Goal: Transaction & Acquisition: Purchase product/service

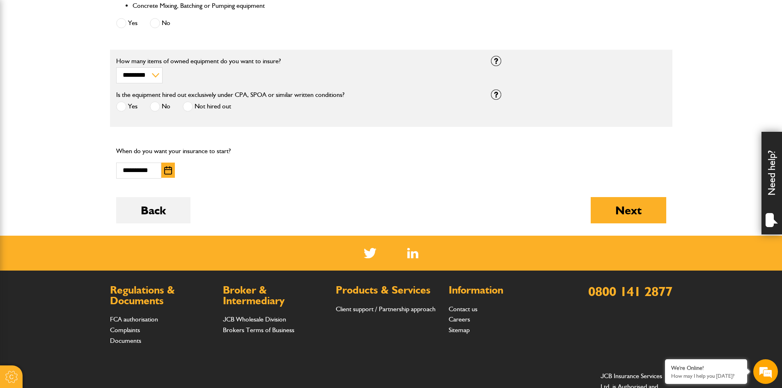
scroll to position [518, 0]
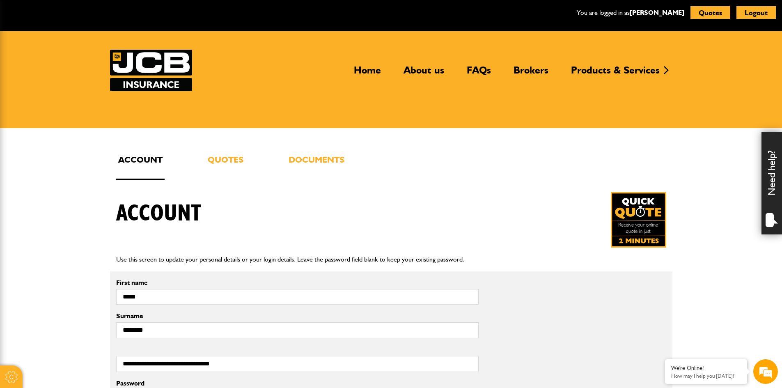
drag, startPoint x: 236, startPoint y: 160, endPoint x: 269, endPoint y: 147, distance: 36.0
click at [236, 159] on link "Quotes" at bounding box center [226, 166] width 40 height 27
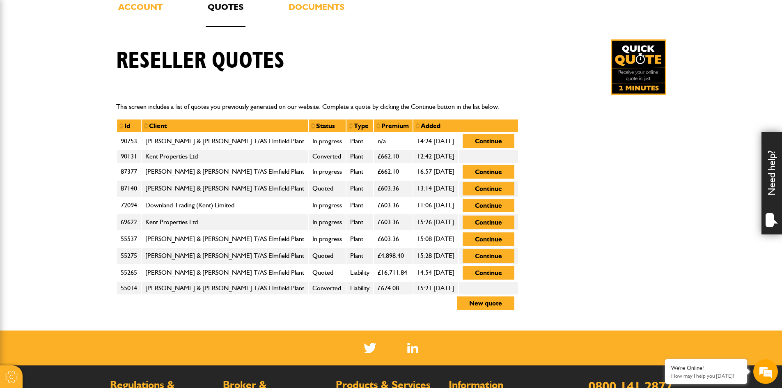
scroll to position [206, 0]
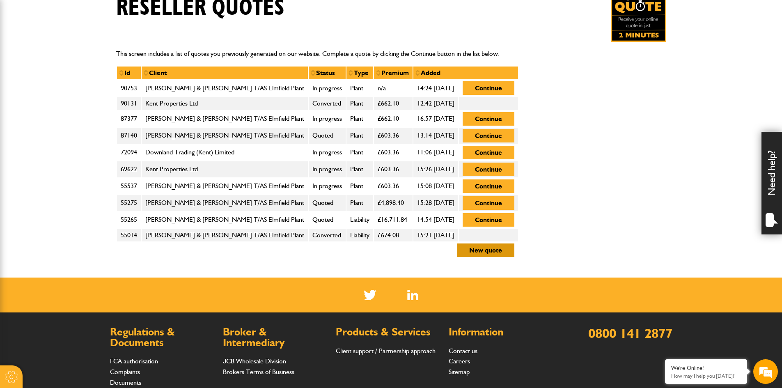
click at [483, 247] on button "New quote" at bounding box center [486, 251] width 58 height 14
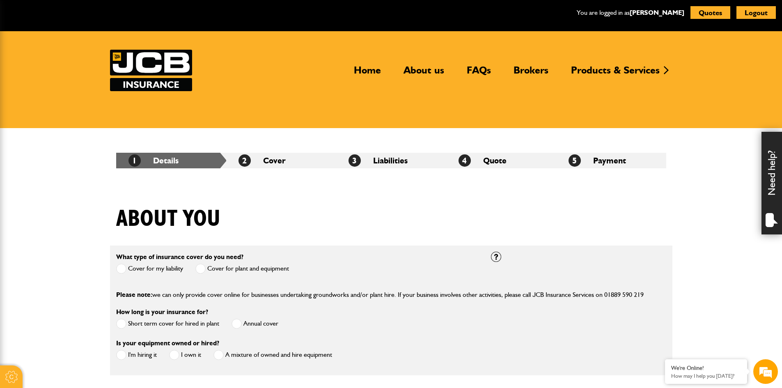
click at [120, 268] on span at bounding box center [121, 269] width 10 height 10
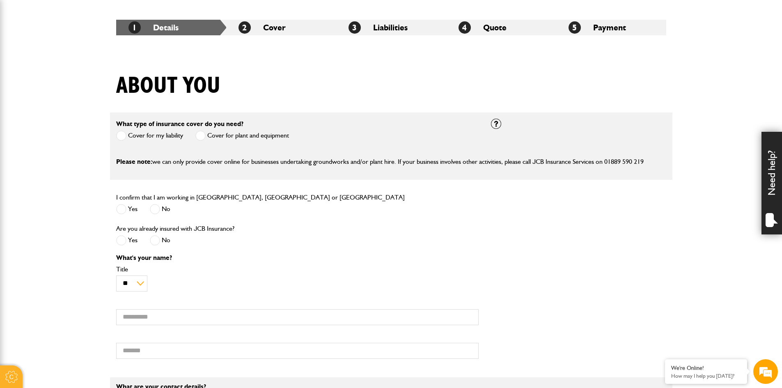
scroll to position [164, 0]
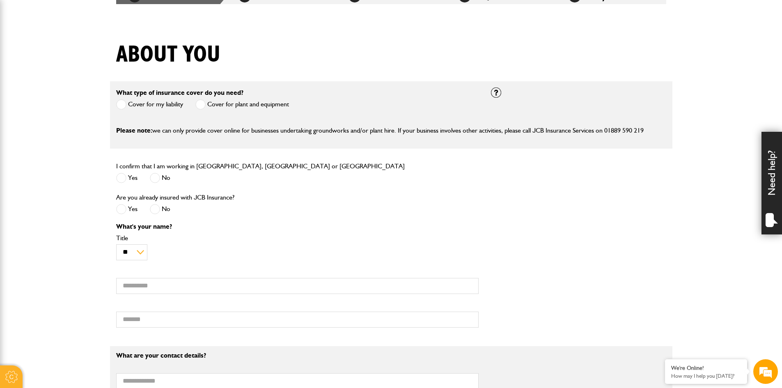
click at [157, 177] on span at bounding box center [155, 178] width 10 height 10
click at [124, 177] on span at bounding box center [121, 178] width 10 height 10
drag, startPoint x: 158, startPoint y: 211, endPoint x: 223, endPoint y: 200, distance: 65.8
click at [158, 211] on span at bounding box center [155, 209] width 10 height 10
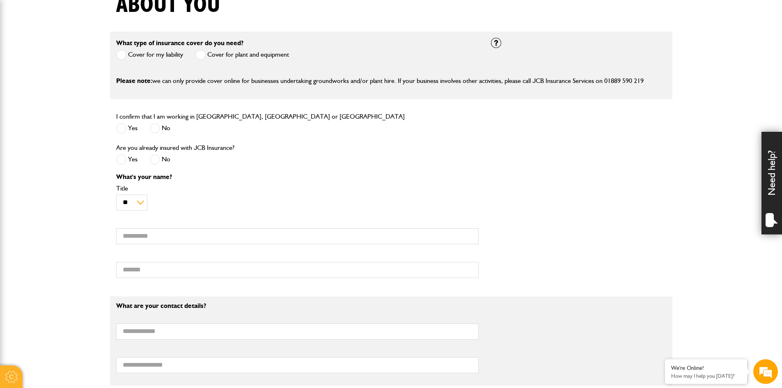
scroll to position [288, 0]
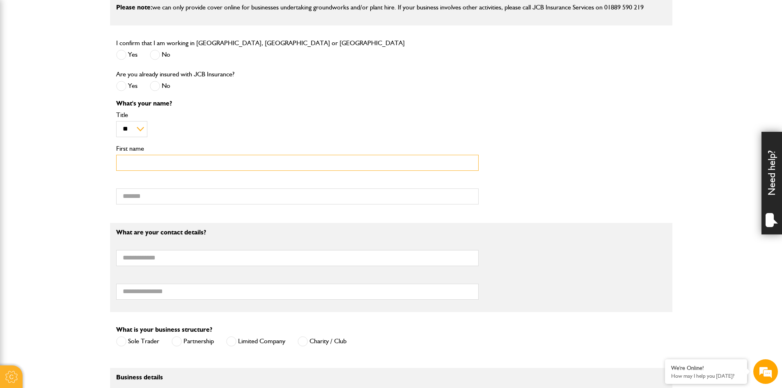
click at [209, 161] on input "First name" at bounding box center [297, 163] width 363 height 16
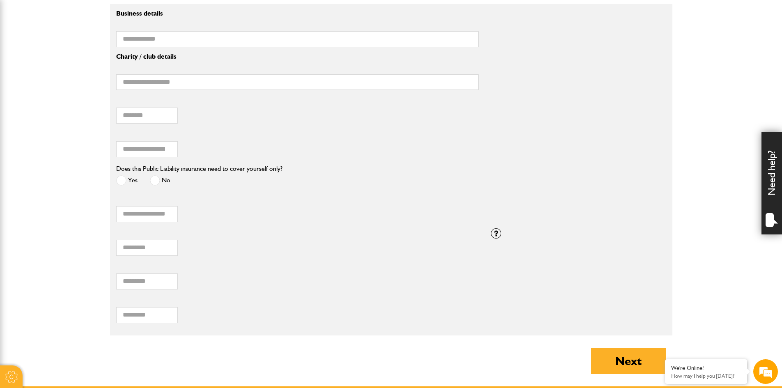
scroll to position [657, 0]
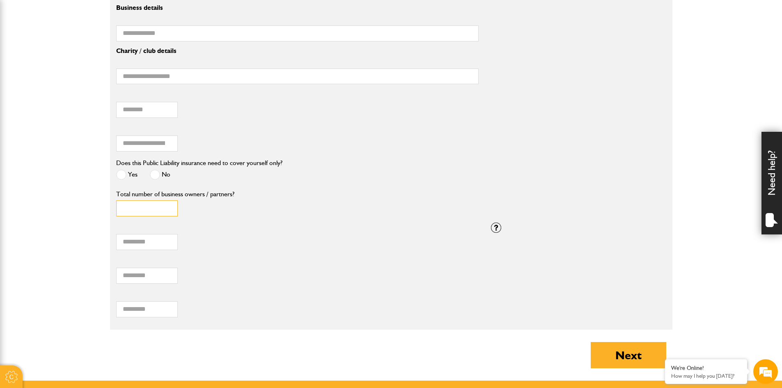
click at [149, 210] on input "Total number of business owners / partners?" at bounding box center [147, 208] width 62 height 16
type input "*"
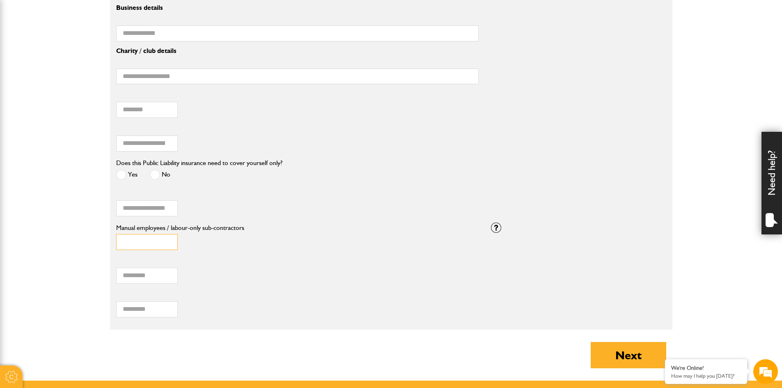
click at [140, 246] on input "Manual employees / labour-only sub-contractors" at bounding box center [147, 242] width 62 height 16
type input "*"
click at [138, 276] on input "Number of employees including Directors / Principals" at bounding box center [147, 276] width 62 height 16
type input "*"
click at [141, 305] on input "How many manual employees?" at bounding box center [147, 309] width 62 height 16
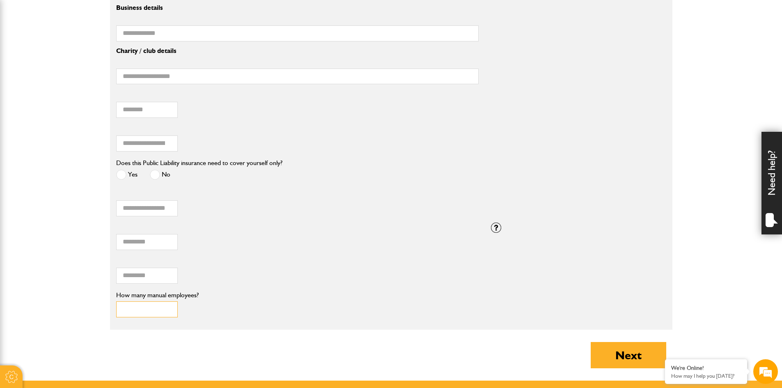
type input "*"
click at [152, 247] on input "*" at bounding box center [147, 242] width 62 height 16
click at [128, 314] on input "*" at bounding box center [147, 309] width 62 height 16
type input "*"
drag, startPoint x: 149, startPoint y: 244, endPoint x: 166, endPoint y: 243, distance: 17.3
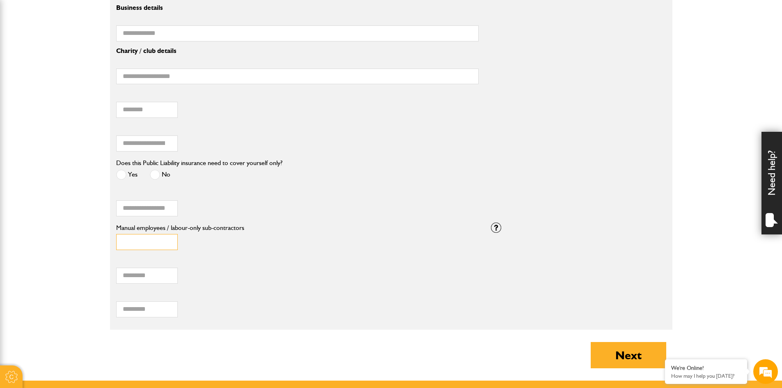
click at [149, 244] on input "Manual employees / labour-only sub-contractors" at bounding box center [147, 242] width 62 height 16
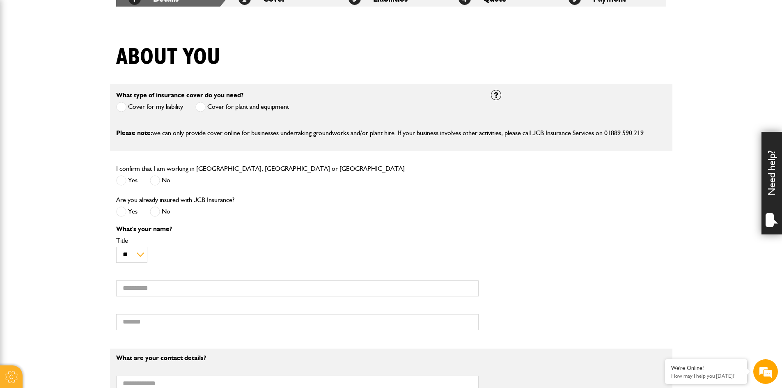
scroll to position [123, 0]
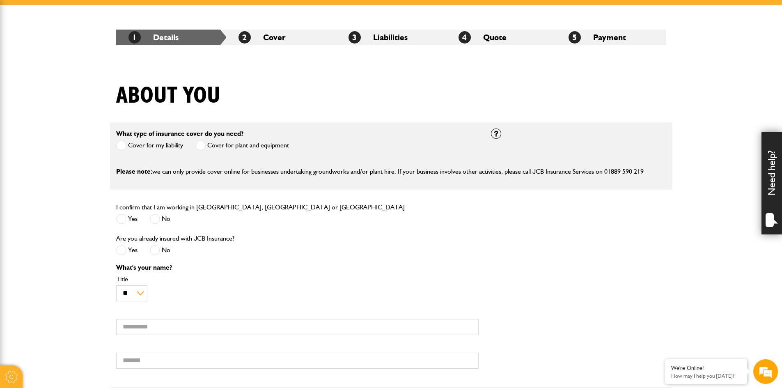
type input "*"
click at [139, 334] on input "First name" at bounding box center [297, 327] width 363 height 16
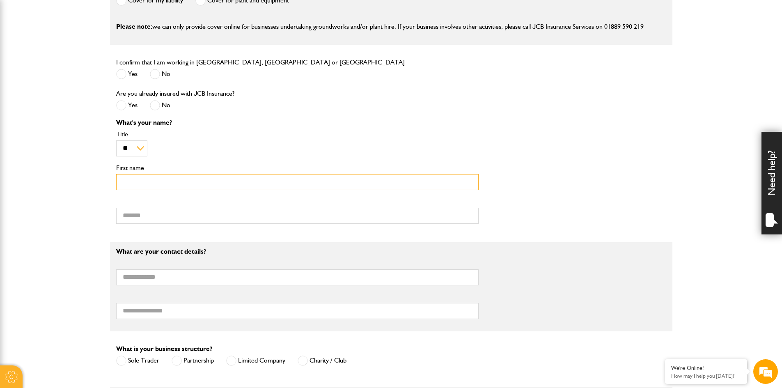
scroll to position [329, 0]
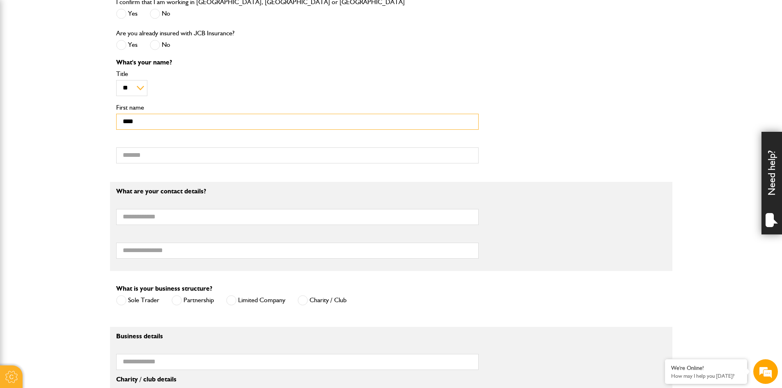
type input "****"
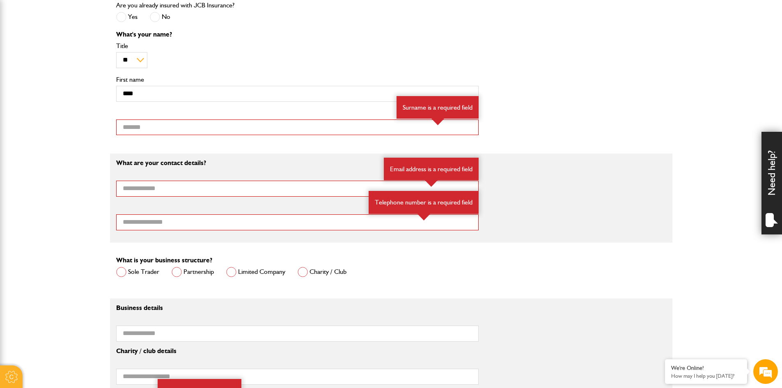
scroll to position [452, 0]
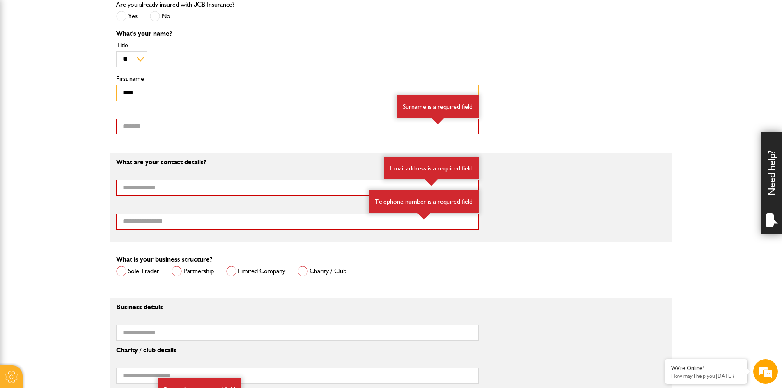
click at [153, 98] on input "****" at bounding box center [297, 93] width 363 height 16
type input "*****"
drag, startPoint x: 129, startPoint y: 122, endPoint x: 131, endPoint y: 127, distance: 5.7
click at [129, 122] on input "Surname" at bounding box center [297, 127] width 363 height 16
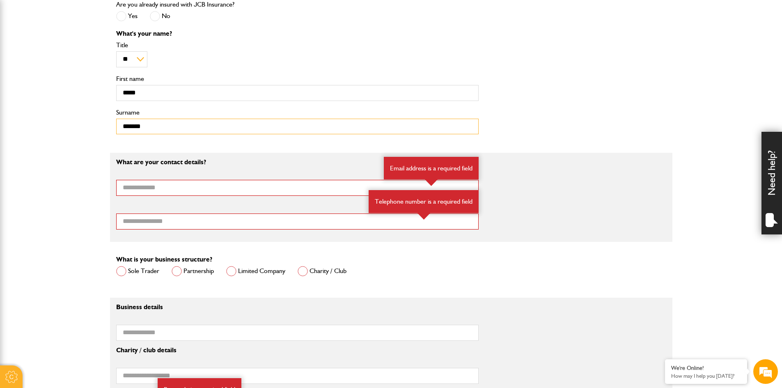
type input "*******"
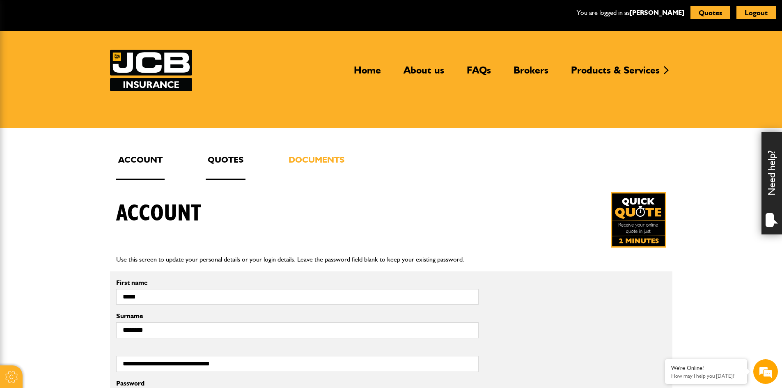
click at [214, 158] on link "Quotes" at bounding box center [226, 166] width 40 height 27
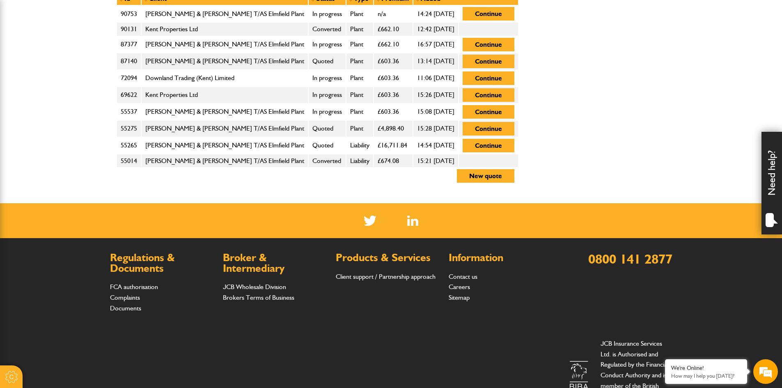
scroll to position [329, 0]
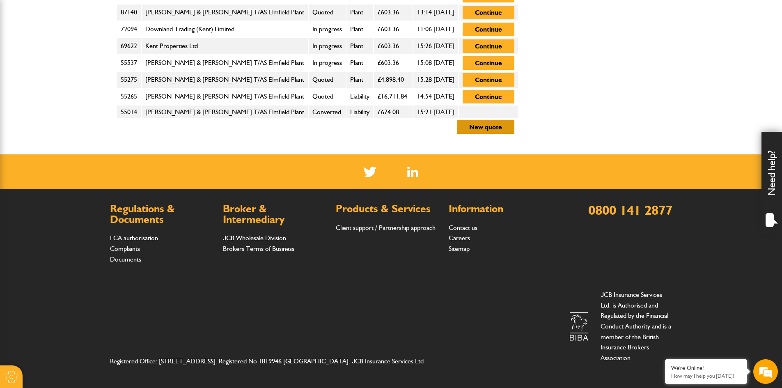
click at [485, 125] on button "New quote" at bounding box center [486, 127] width 58 height 14
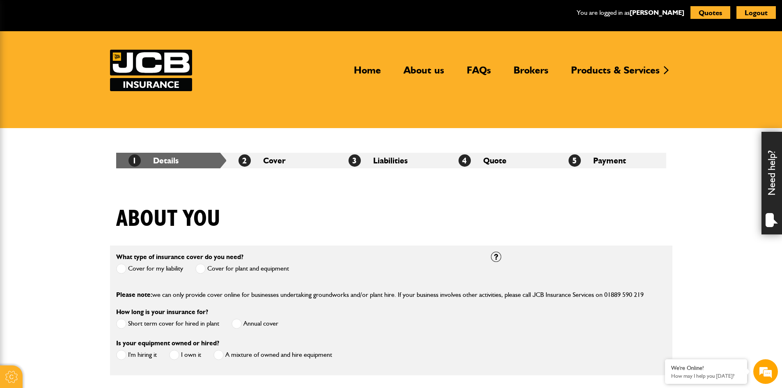
click at [124, 269] on span at bounding box center [121, 269] width 10 height 10
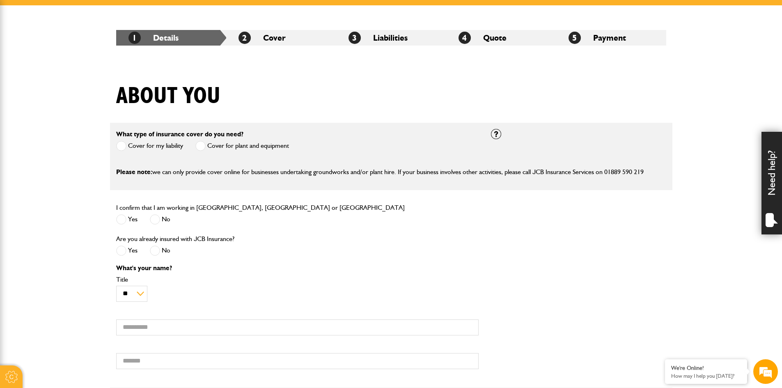
scroll to position [123, 0]
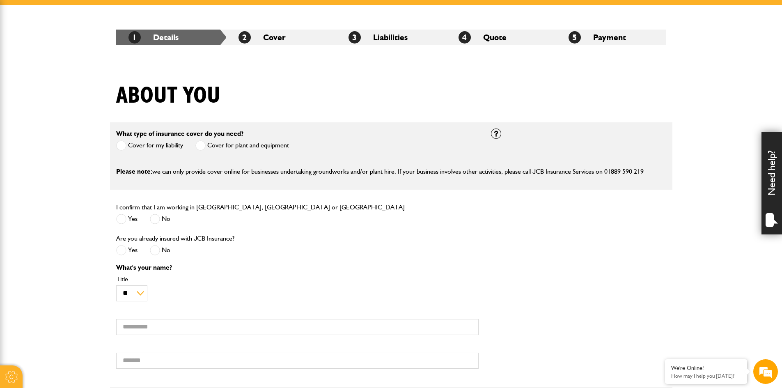
click at [121, 220] on span at bounding box center [121, 219] width 10 height 10
click at [163, 249] on label "No" at bounding box center [160, 250] width 21 height 10
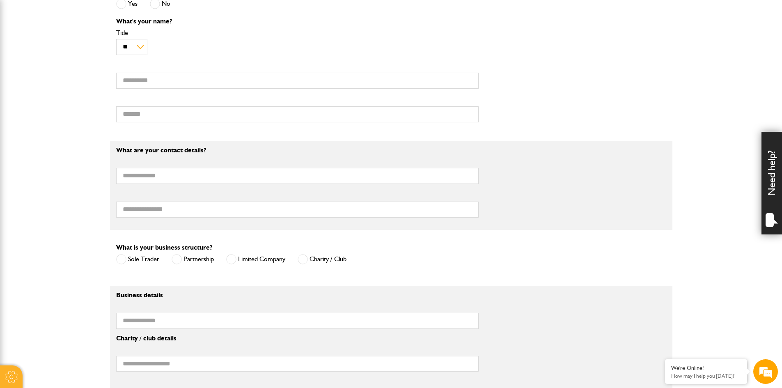
scroll to position [0, 0]
click at [161, 77] on input "First name" at bounding box center [297, 81] width 363 height 16
type input "*****"
type input "***"
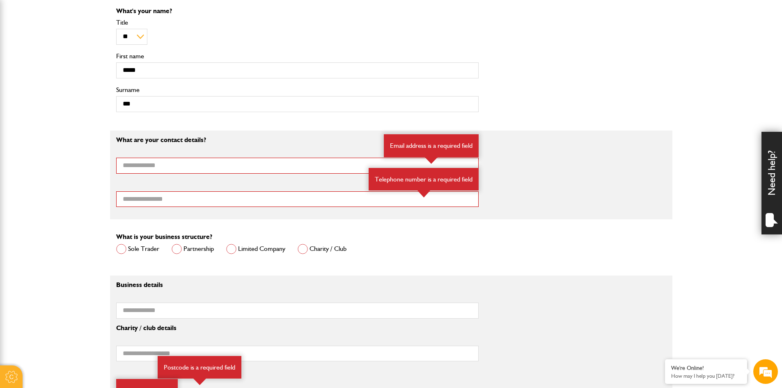
scroll to position [370, 0]
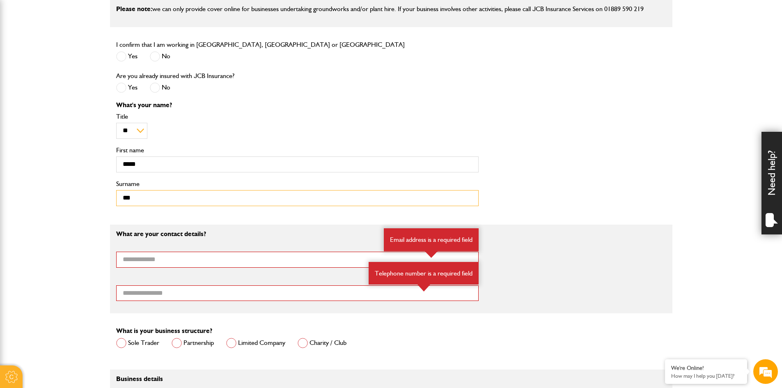
click at [136, 198] on input "***" at bounding box center [297, 198] width 363 height 16
type input "*******"
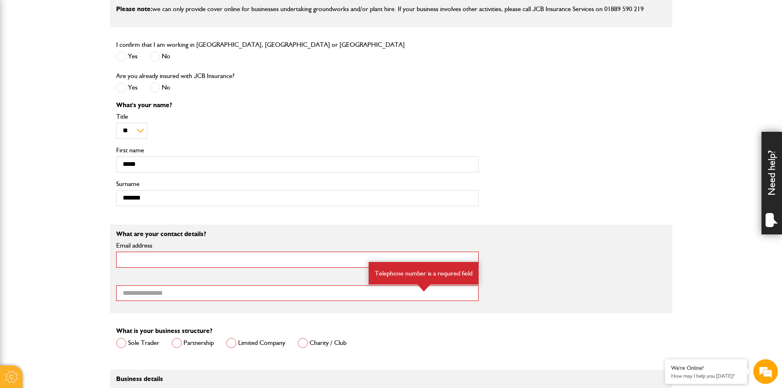
click at [143, 260] on input "Email address" at bounding box center [297, 260] width 363 height 16
type input "**********"
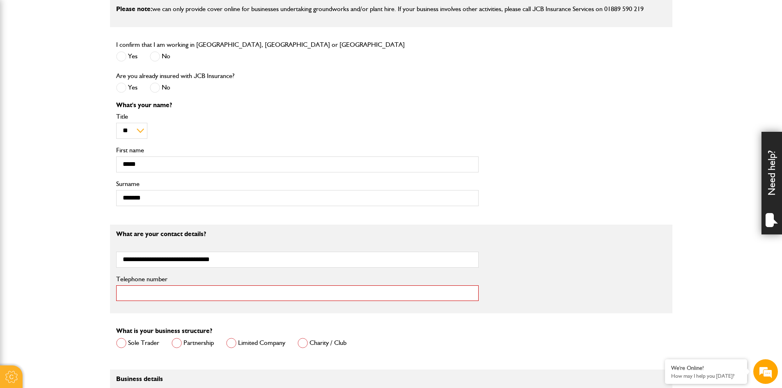
click at [168, 293] on input "Telephone number" at bounding box center [297, 293] width 363 height 16
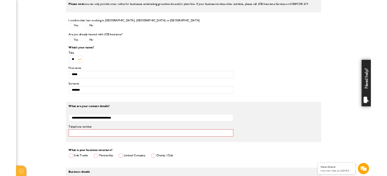
scroll to position [0, 0]
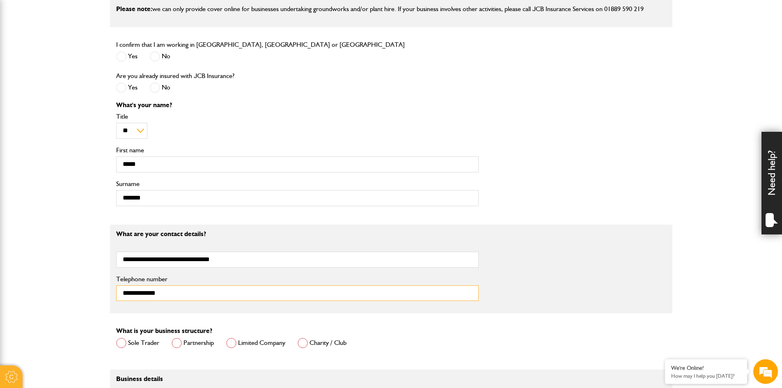
type input "**********"
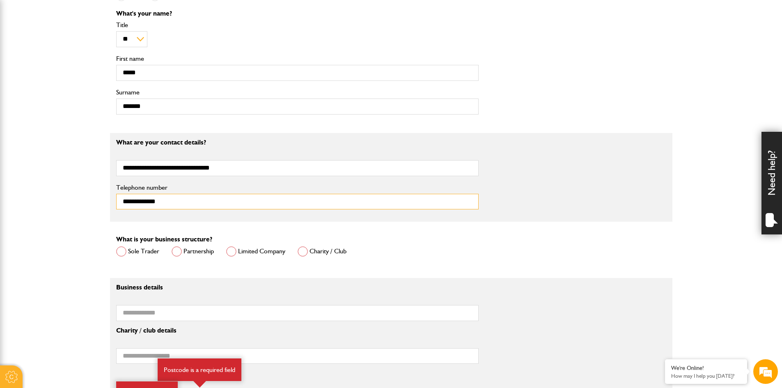
scroll to position [496, 0]
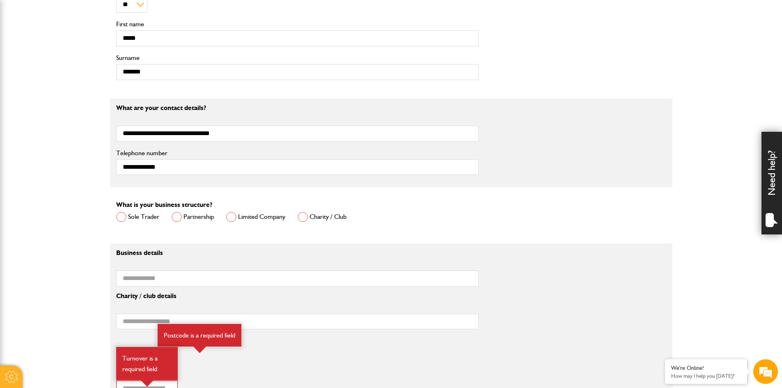
click at [181, 218] on span at bounding box center [177, 217] width 10 height 10
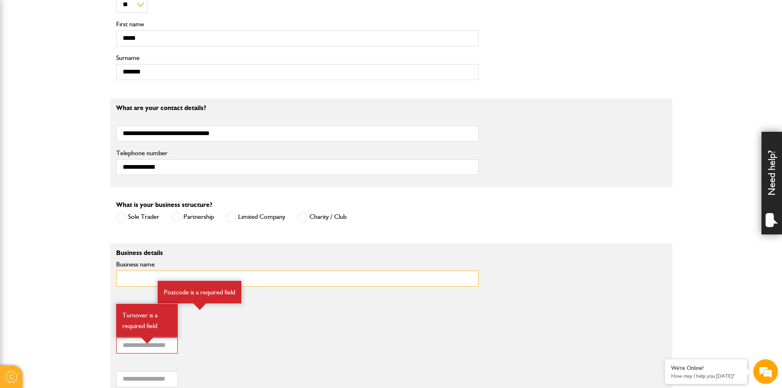
click at [136, 281] on input "Business name" at bounding box center [297, 279] width 363 height 16
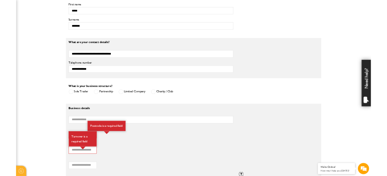
scroll to position [578, 0]
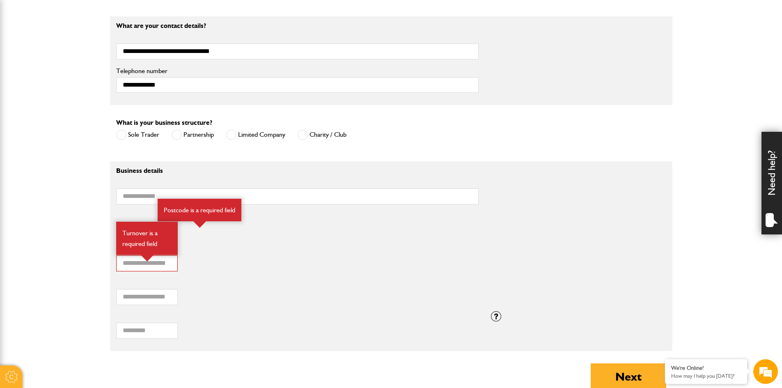
click at [115, 196] on div "Business details Business name" at bounding box center [297, 189] width 375 height 43
click at [136, 195] on input "Business name" at bounding box center [297, 197] width 363 height 16
paste input "**********"
type input "**********"
click at [425, 252] on label "Annual turnover (£)" at bounding box center [297, 249] width 363 height 7
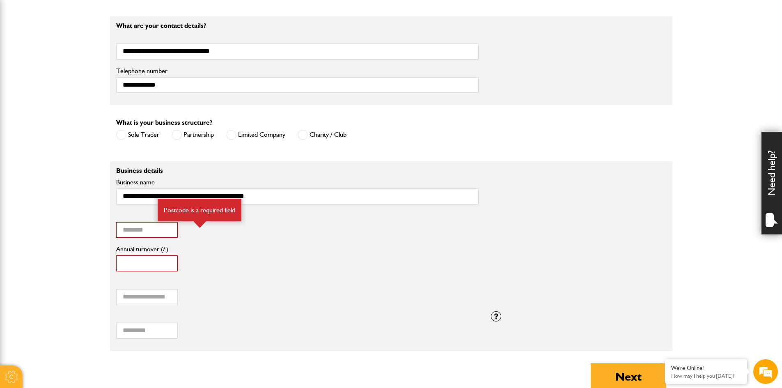
click at [178, 255] on input "*" at bounding box center [147, 263] width 62 height 16
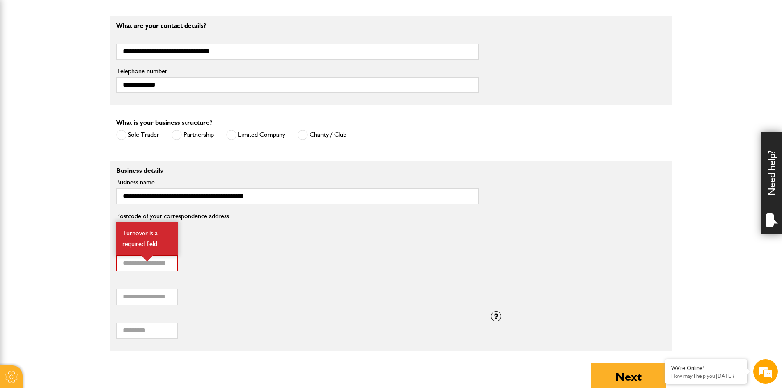
click at [162, 227] on fieldset "**********" at bounding box center [391, 256] width 563 height 190
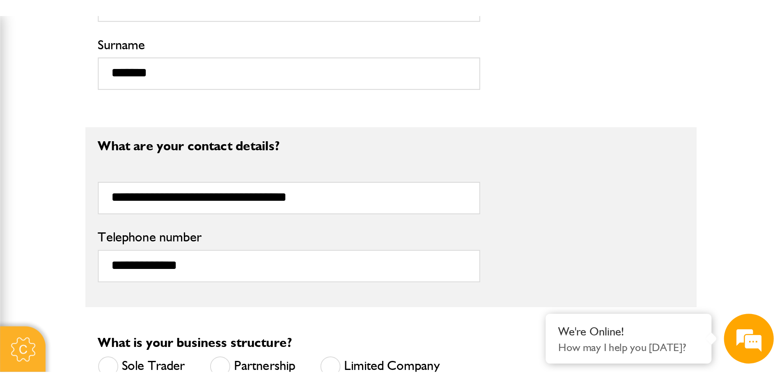
scroll to position [580, 0]
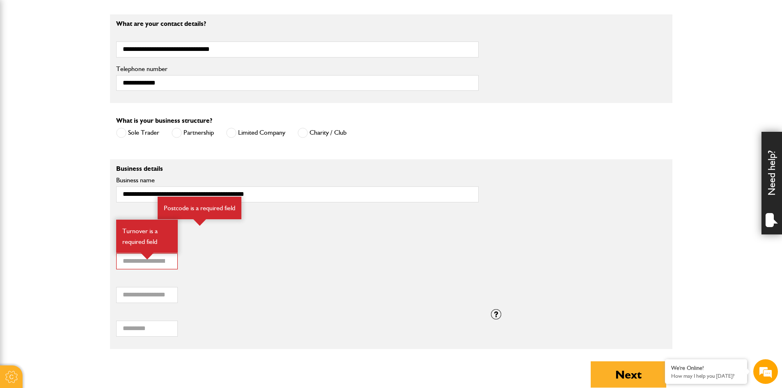
click at [258, 230] on div "Postcode of your correspondence address Postcode is a required field" at bounding box center [391, 226] width 563 height 34
click at [90, 248] on body "Cookie Options You can control which cookies we use with the form below. Please…" at bounding box center [391, 27] width 782 height 1214
click at [110, 223] on div "Postcode of your correspondence address Postcode is a required field" at bounding box center [157, 226] width 94 height 34
click at [288, 197] on input "**********" at bounding box center [297, 194] width 363 height 16
click at [191, 203] on div "Postcode is a required field" at bounding box center [200, 208] width 84 height 23
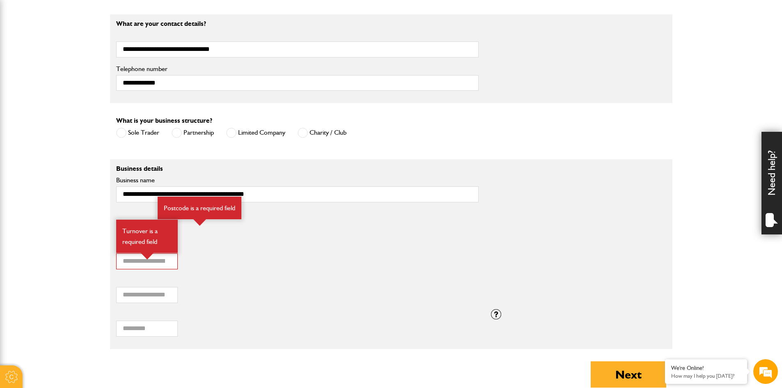
click at [146, 230] on div "Turnover is a required field" at bounding box center [147, 236] width 62 height 33
click at [110, 227] on div "Postcode of your correspondence address Postcode is a required field" at bounding box center [157, 226] width 94 height 34
click at [150, 265] on input "*" at bounding box center [147, 261] width 62 height 16
click at [139, 230] on fieldset "**********" at bounding box center [391, 254] width 563 height 190
click at [121, 260] on input "*" at bounding box center [147, 261] width 62 height 16
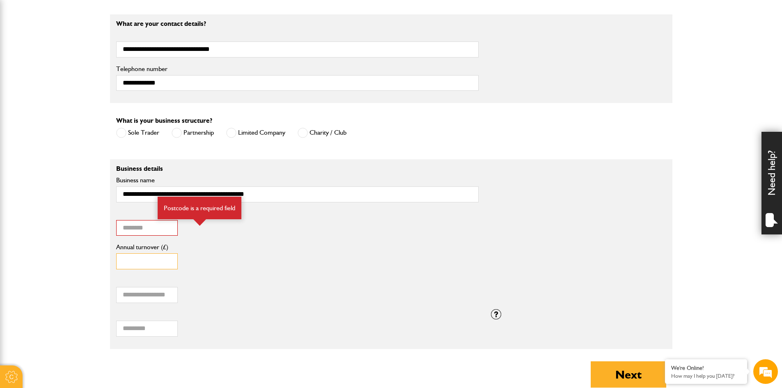
click at [148, 262] on input "******" at bounding box center [147, 261] width 62 height 16
type input "******"
click at [133, 233] on input "Postcode of your correspondence address" at bounding box center [147, 228] width 62 height 16
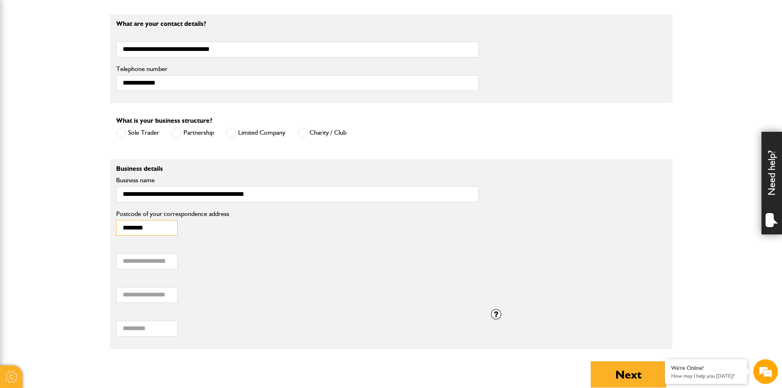
type input "********"
click at [130, 294] on input "*" at bounding box center [147, 295] width 62 height 16
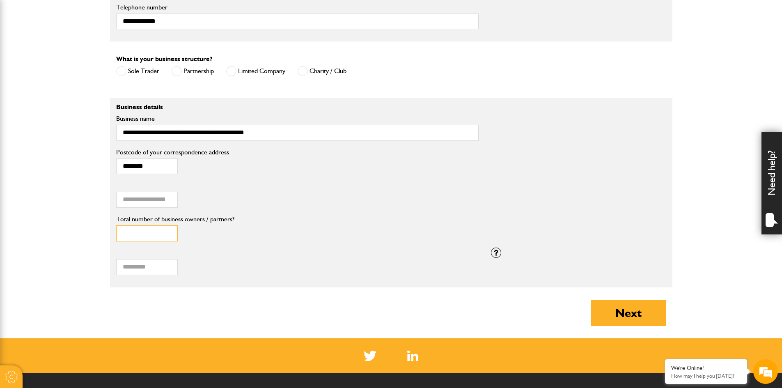
scroll to position [662, 0]
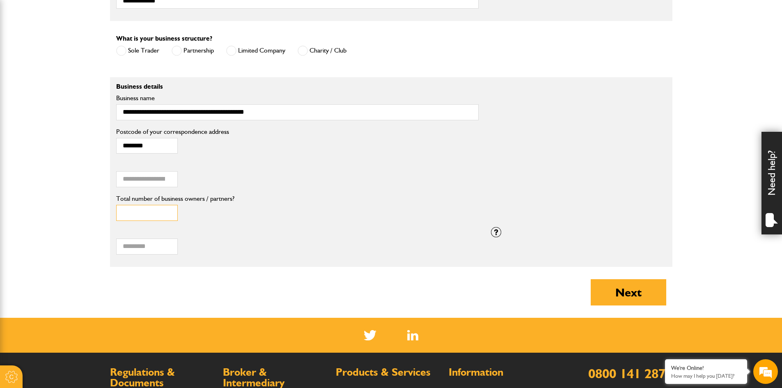
type input "*"
click at [161, 253] on input "Manual employees / labour-only sub-contractors" at bounding box center [147, 247] width 62 height 16
type input "*"
click at [260, 259] on div "* Manual employees / labour-only sub-contractors" at bounding box center [297, 244] width 363 height 34
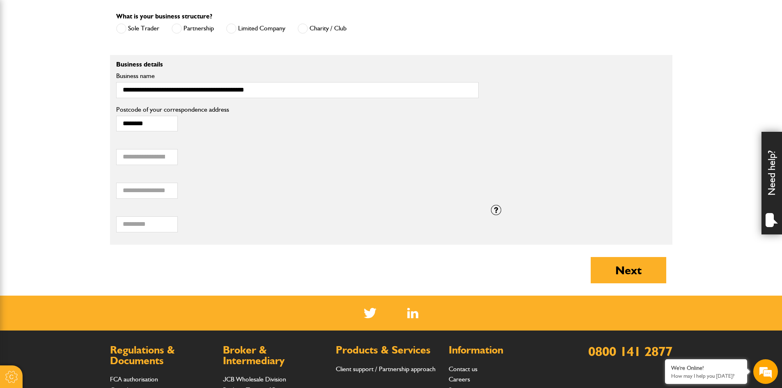
scroll to position [785, 0]
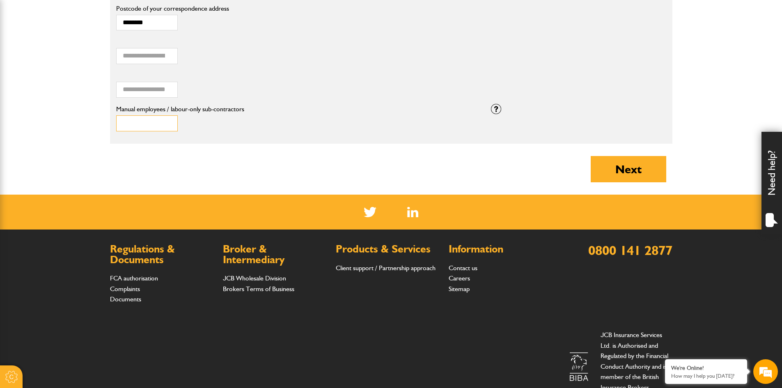
click at [134, 120] on input "*" at bounding box center [147, 123] width 62 height 16
type input "*"
drag, startPoint x: 182, startPoint y: 206, endPoint x: 214, endPoint y: 190, distance: 34.9
click at [184, 205] on section at bounding box center [391, 212] width 782 height 35
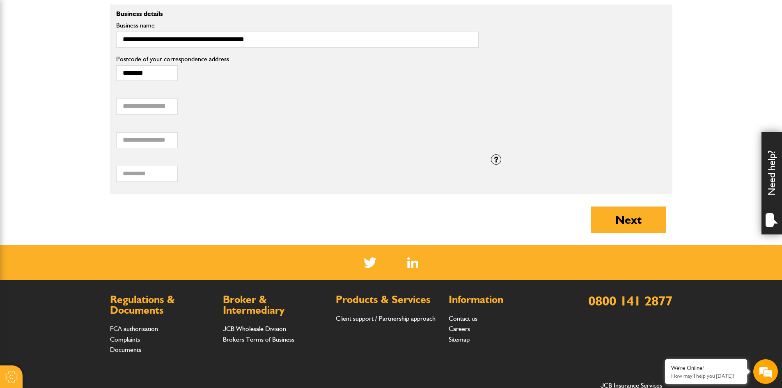
scroll to position [703, 0]
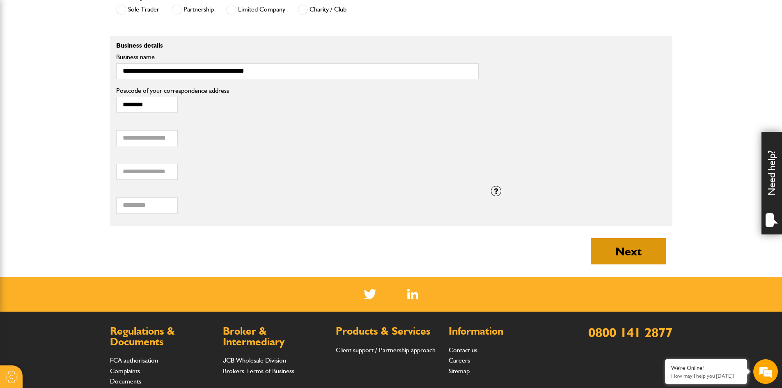
click at [621, 264] on button "Next" at bounding box center [629, 251] width 76 height 26
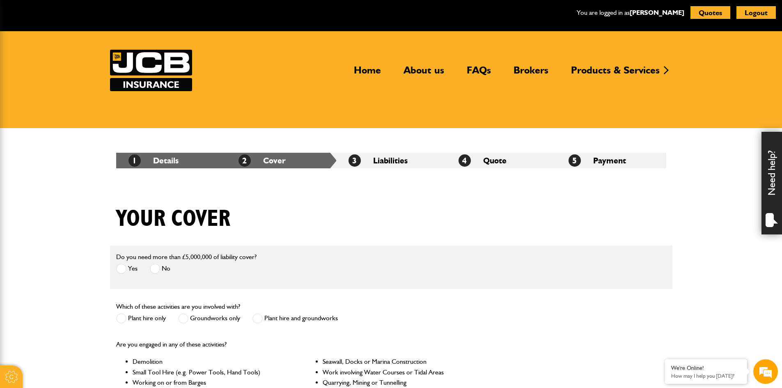
drag, startPoint x: 153, startPoint y: 266, endPoint x: 245, endPoint y: 249, distance: 93.9
click at [153, 266] on span at bounding box center [155, 269] width 10 height 10
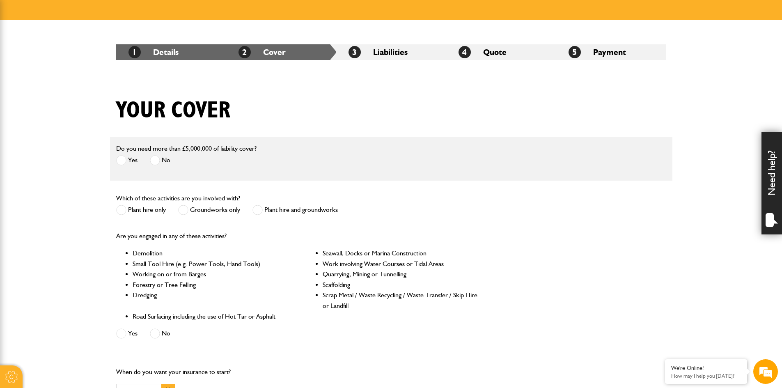
scroll to position [123, 0]
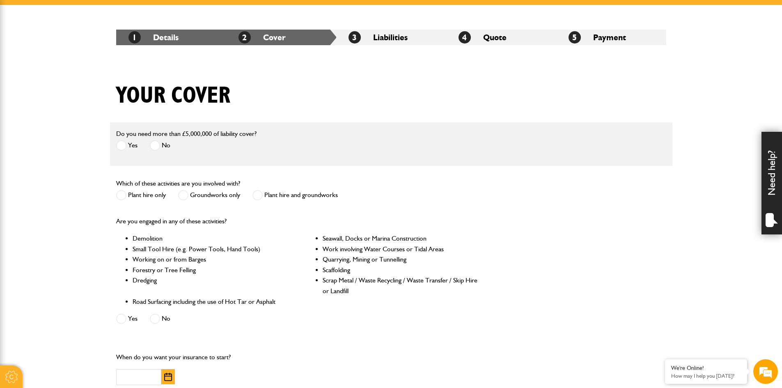
click at [122, 195] on span at bounding box center [121, 195] width 10 height 10
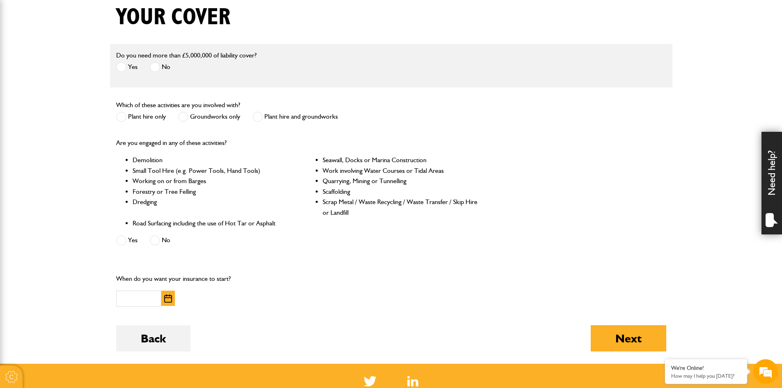
scroll to position [205, 0]
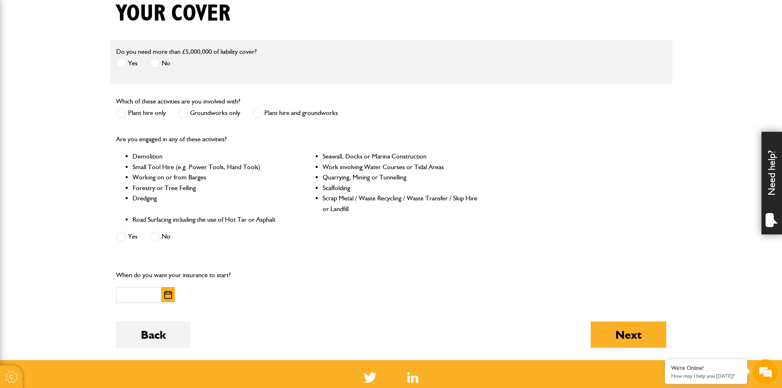
click at [154, 237] on span at bounding box center [155, 237] width 10 height 10
click at [174, 296] on button "button" at bounding box center [168, 294] width 14 height 15
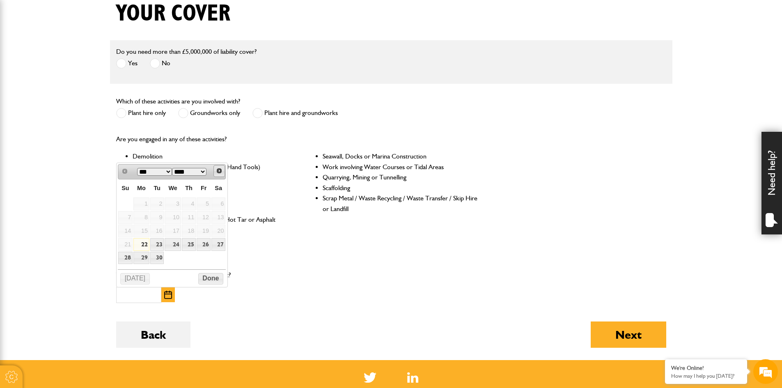
click at [220, 171] on span "Next" at bounding box center [219, 171] width 7 height 7
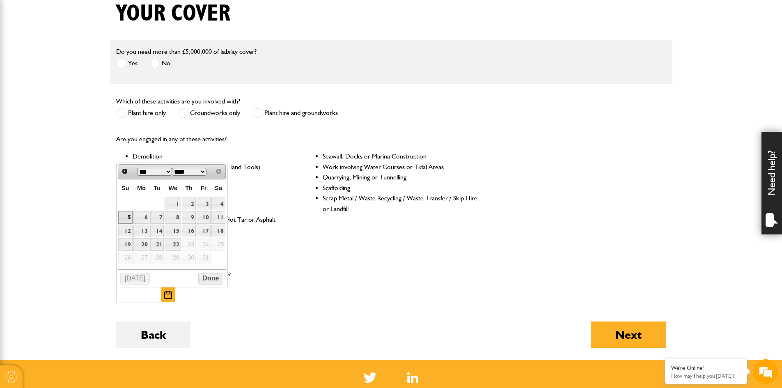
click at [121, 216] on link "5" at bounding box center [125, 217] width 14 height 13
type input "**********"
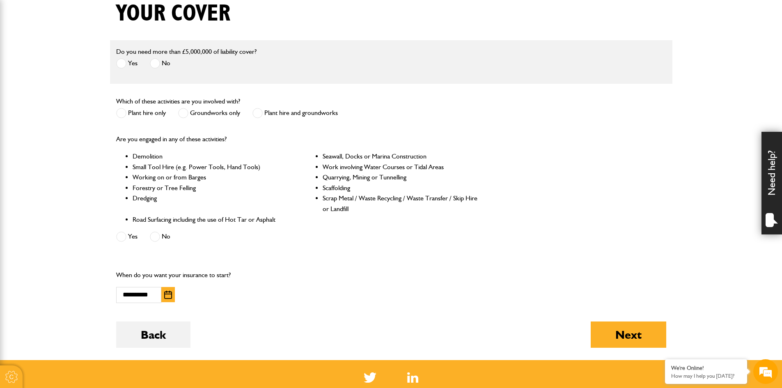
click at [599, 184] on div "Are you engaged in any of these activities? Demolition Seawall, Docks or Marina…" at bounding box center [391, 189] width 563 height 124
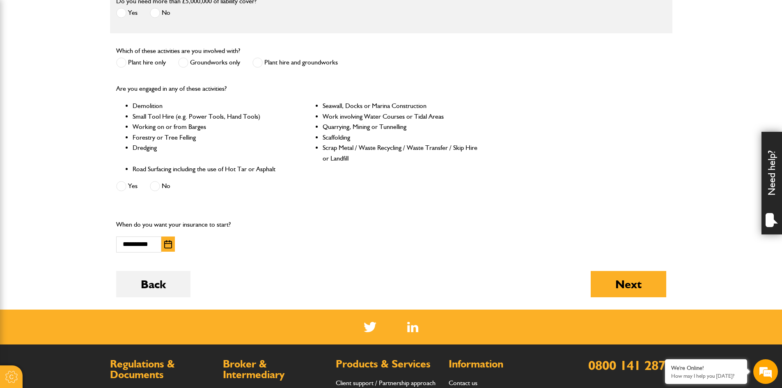
scroll to position [288, 0]
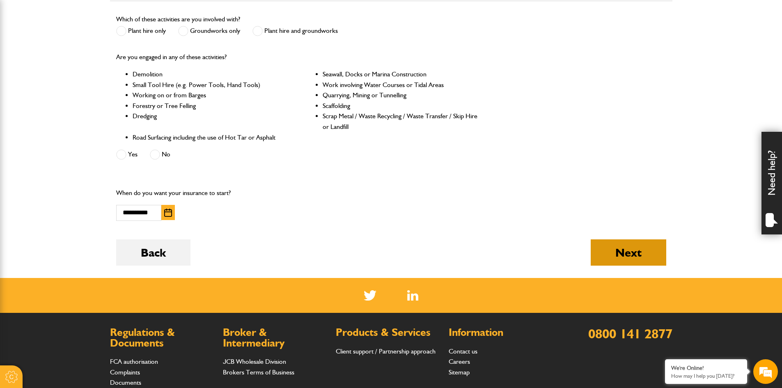
click at [635, 247] on button "Next" at bounding box center [629, 252] width 76 height 26
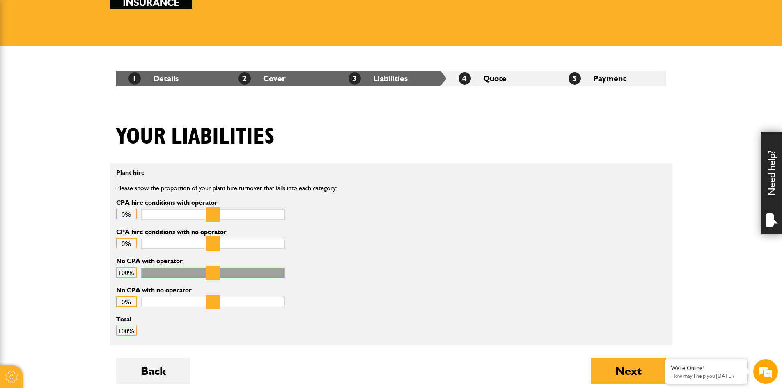
drag, startPoint x: 150, startPoint y: 266, endPoint x: 299, endPoint y: 274, distance: 148.9
click at [285, 274] on input "No CPA with operator" at bounding box center [213, 273] width 144 height 10
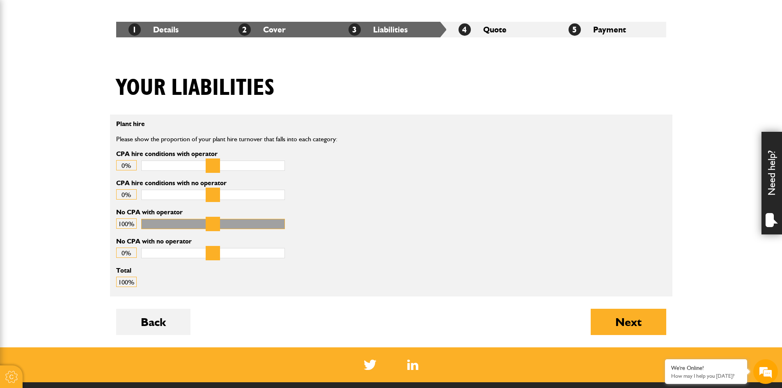
scroll to position [164, 0]
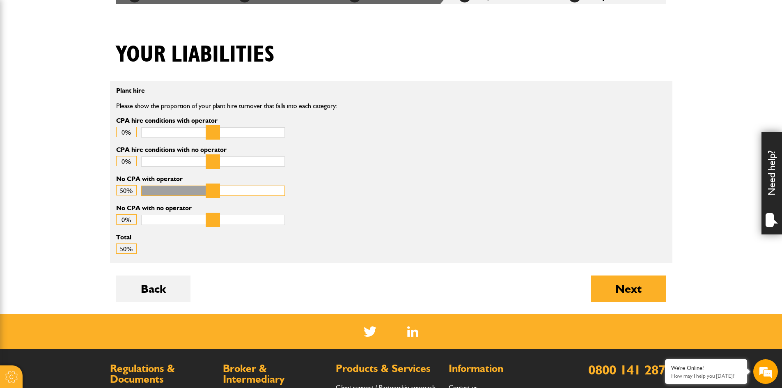
drag, startPoint x: 276, startPoint y: 191, endPoint x: 211, endPoint y: 193, distance: 64.9
type input "**"
click at [211, 193] on input "No CPA with operator" at bounding box center [213, 191] width 144 height 10
drag, startPoint x: 149, startPoint y: 215, endPoint x: 219, endPoint y: 216, distance: 69.8
type input "**"
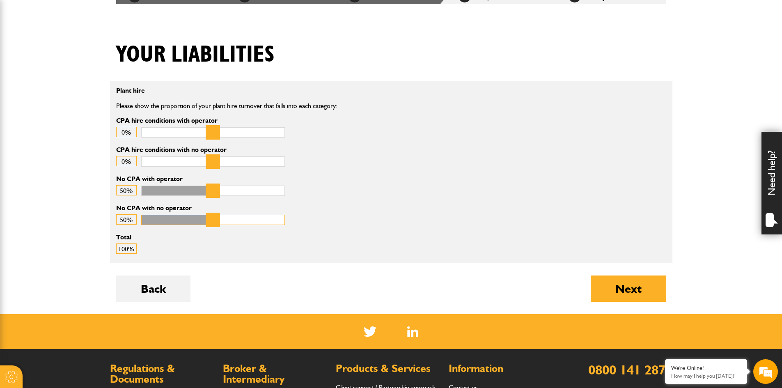
click at [219, 216] on input "No CPA with no operator" at bounding box center [213, 220] width 144 height 10
click at [162, 292] on button "Back" at bounding box center [153, 289] width 74 height 26
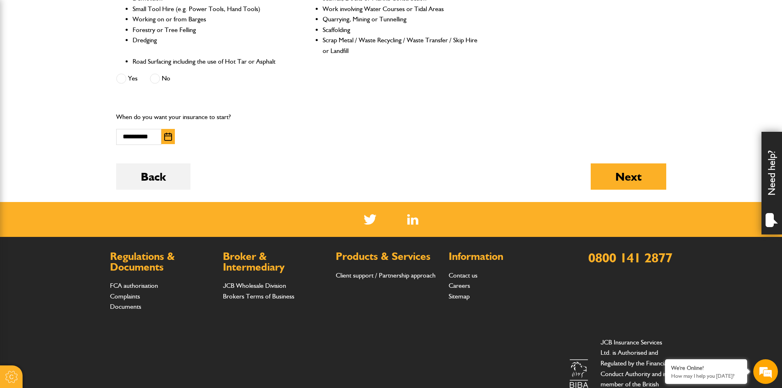
scroll to position [412, 0]
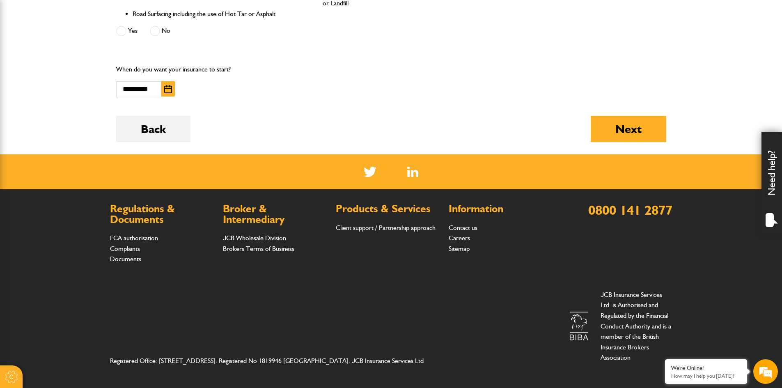
drag, startPoint x: 182, startPoint y: 139, endPoint x: 195, endPoint y: 140, distance: 13.2
click at [182, 139] on button "Back" at bounding box center [153, 129] width 74 height 26
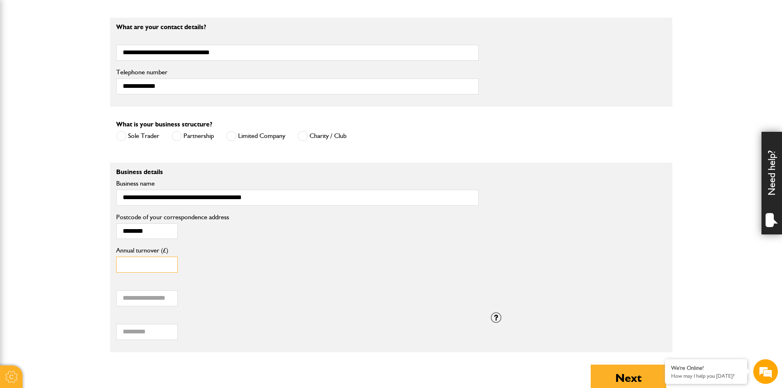
click at [146, 263] on input "******" at bounding box center [147, 265] width 62 height 16
click at [607, 366] on button "Next" at bounding box center [629, 378] width 76 height 26
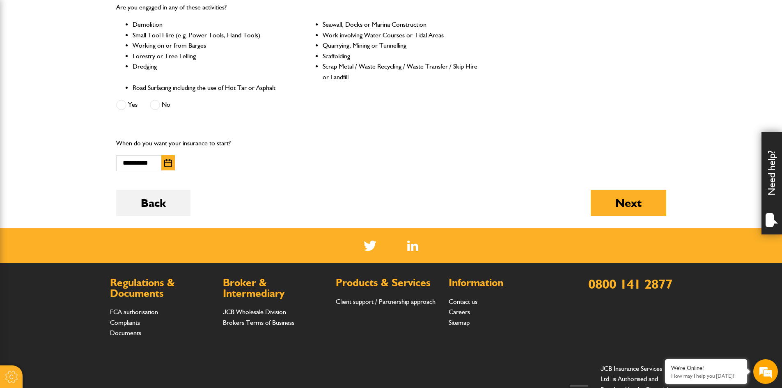
scroll to position [370, 0]
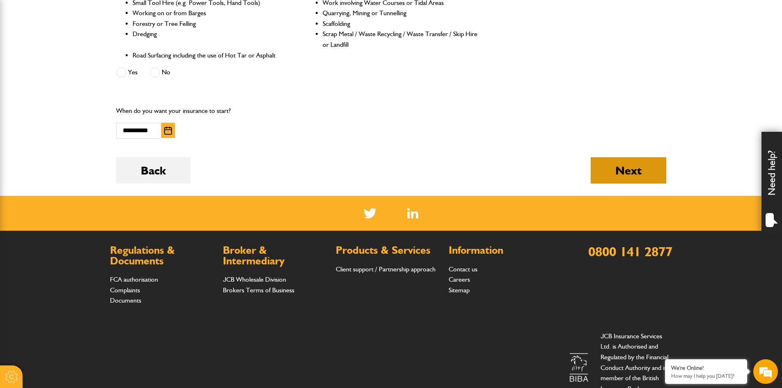
click at [622, 171] on button "Next" at bounding box center [629, 170] width 76 height 26
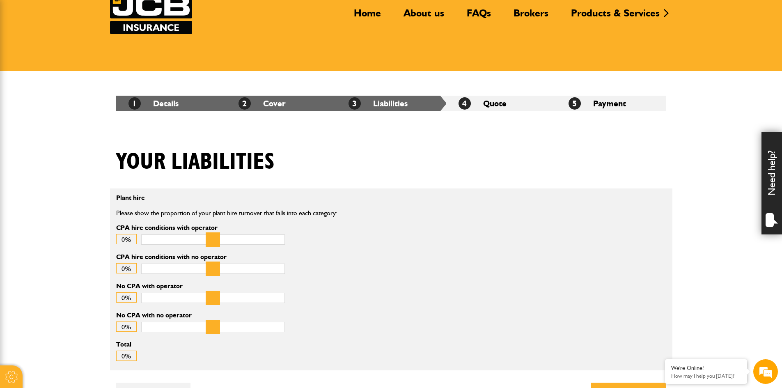
scroll to position [123, 0]
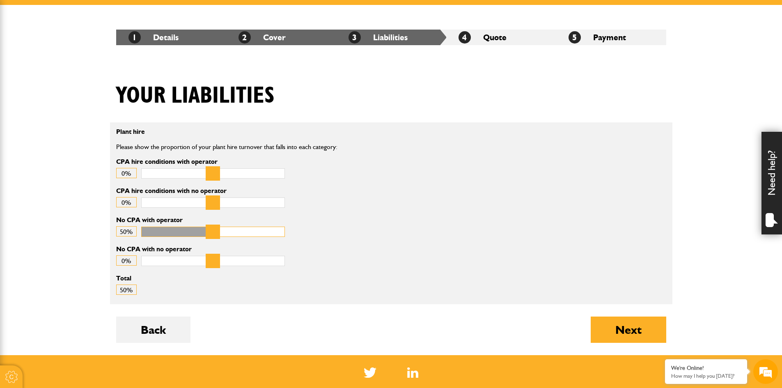
drag, startPoint x: 151, startPoint y: 234, endPoint x: 214, endPoint y: 233, distance: 63.3
type input "**"
click at [214, 233] on input "No CPA with operator" at bounding box center [213, 232] width 144 height 10
drag, startPoint x: 154, startPoint y: 261, endPoint x: 214, endPoint y: 257, distance: 59.3
type input "**"
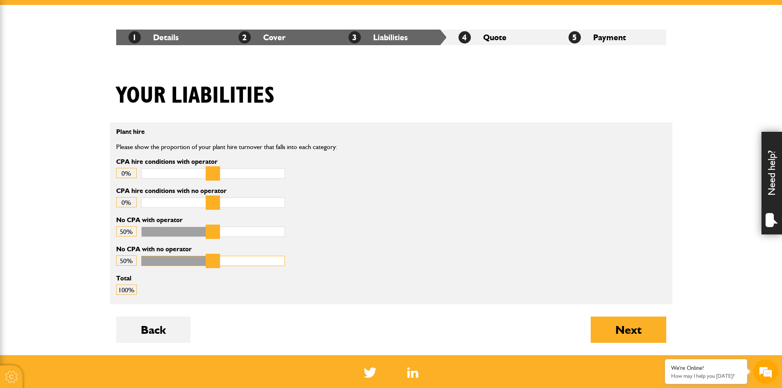
click at [214, 257] on input "No CPA with no operator" at bounding box center [213, 261] width 144 height 10
drag, startPoint x: 635, startPoint y: 326, endPoint x: 628, endPoint y: 316, distance: 12.7
click at [635, 326] on button "Next" at bounding box center [629, 330] width 76 height 26
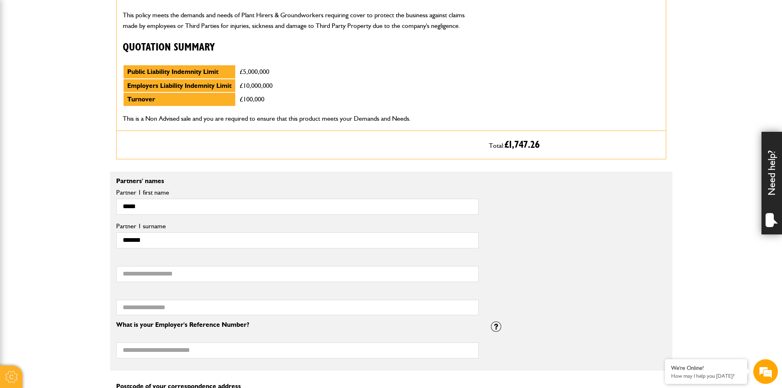
scroll to position [411, 0]
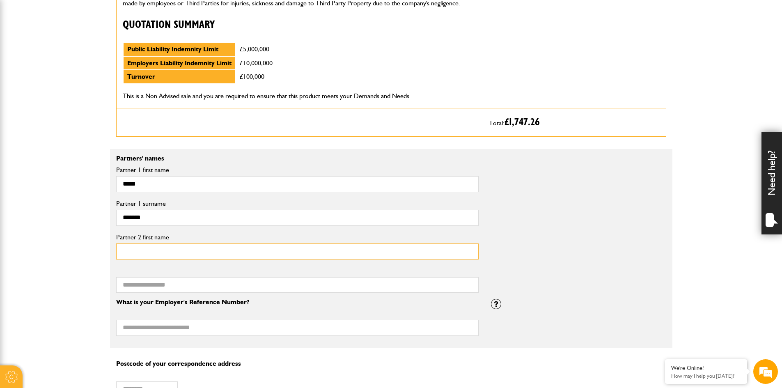
click at [172, 255] on input "Partner 2 first name" at bounding box center [297, 252] width 363 height 16
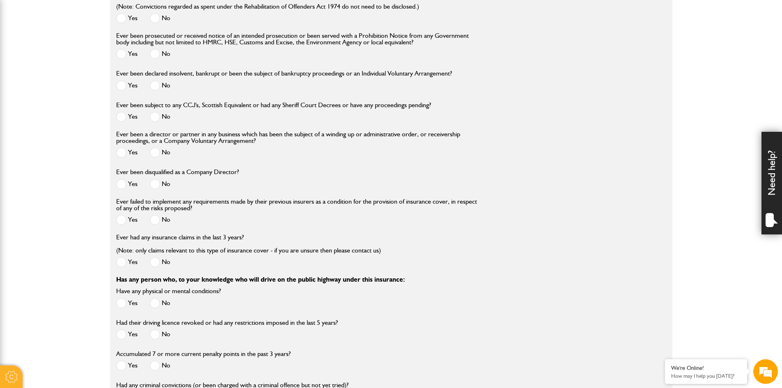
scroll to position [1355, 0]
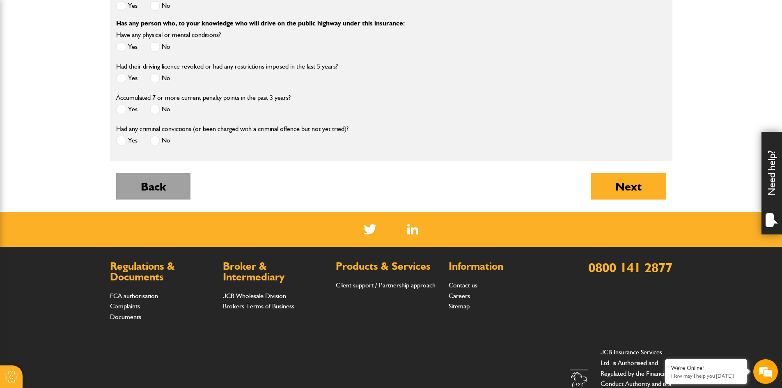
click at [142, 188] on button "Back" at bounding box center [153, 186] width 74 height 26
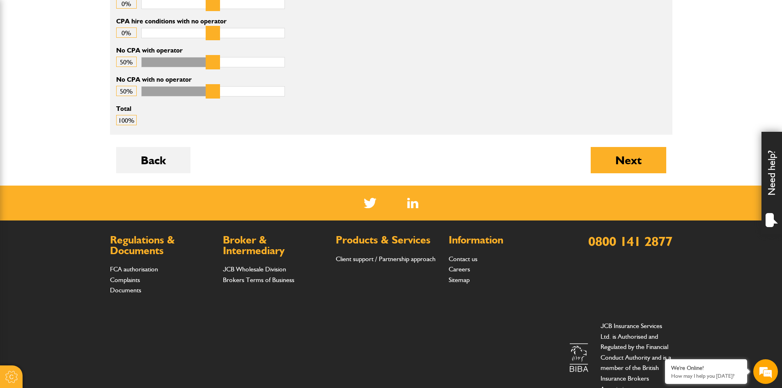
scroll to position [324, 0]
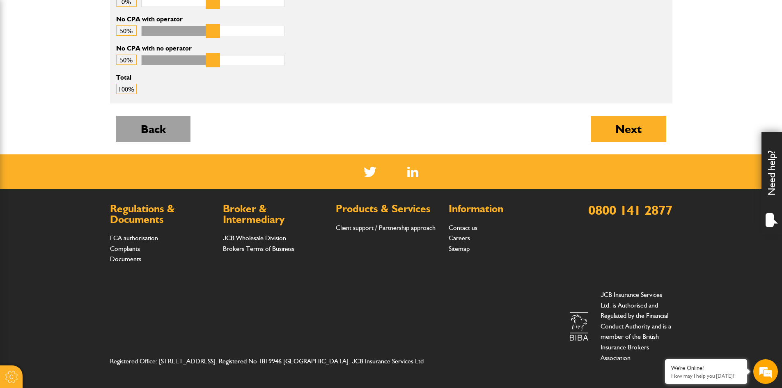
click at [174, 127] on button "Back" at bounding box center [153, 129] width 74 height 26
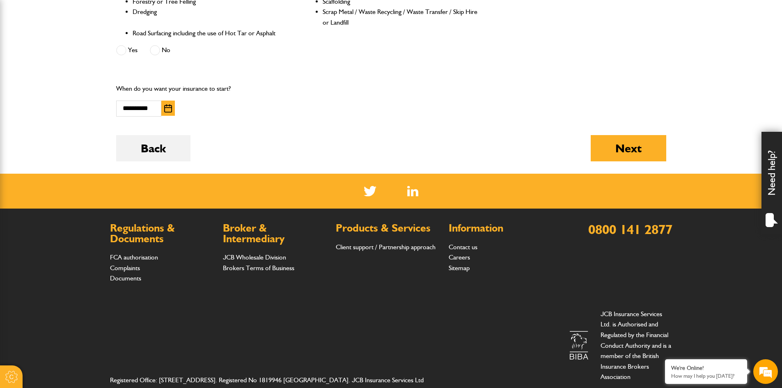
scroll to position [412, 0]
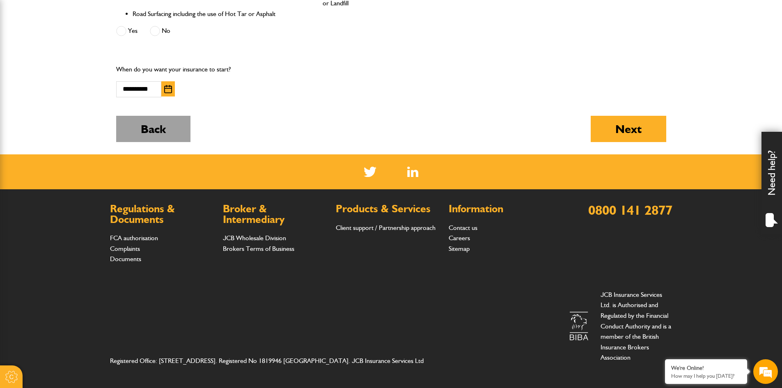
click at [144, 122] on button "Back" at bounding box center [153, 129] width 74 height 26
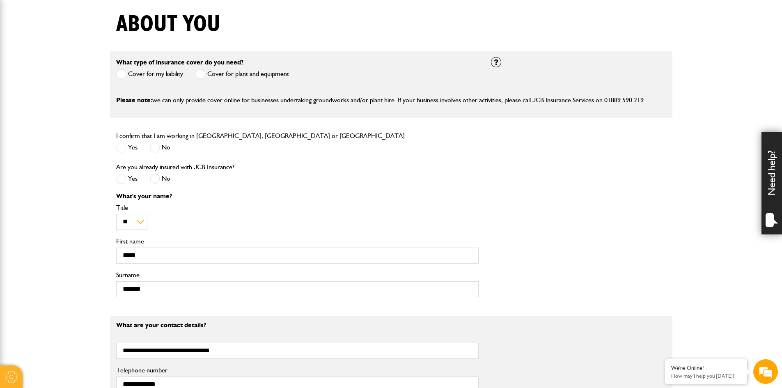
scroll to position [329, 0]
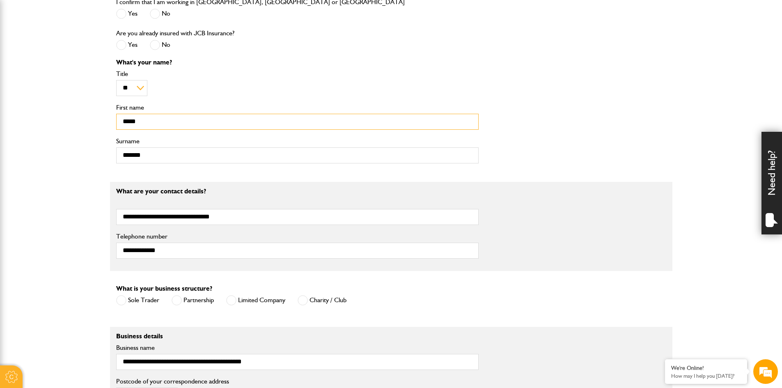
drag, startPoint x: 143, startPoint y: 121, endPoint x: 115, endPoint y: 128, distance: 28.0
click at [115, 128] on div "What's your name? ** *** **** ** ** ** Title ***** First name ******* Surname" at bounding box center [297, 114] width 375 height 110
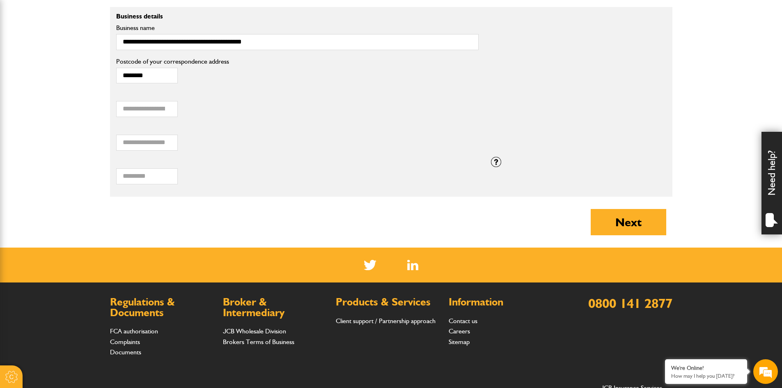
scroll to position [657, 0]
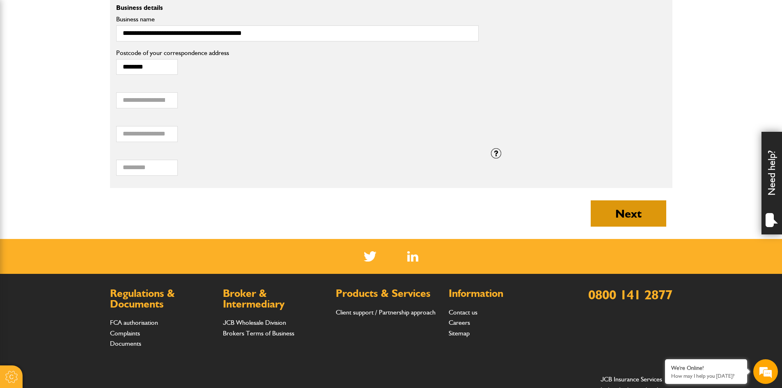
type input "****"
click at [628, 202] on button "Next" at bounding box center [629, 213] width 76 height 26
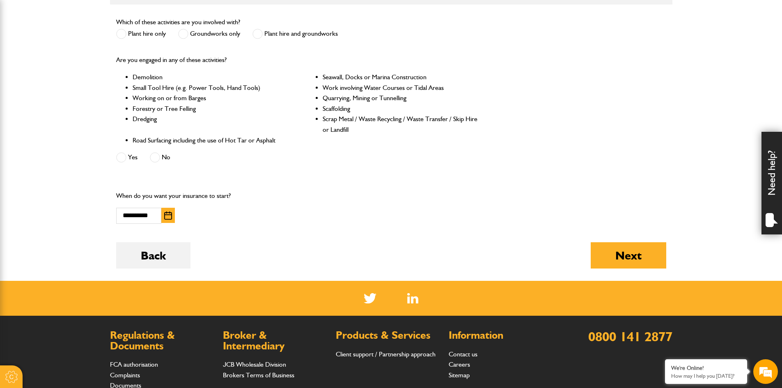
scroll to position [288, 0]
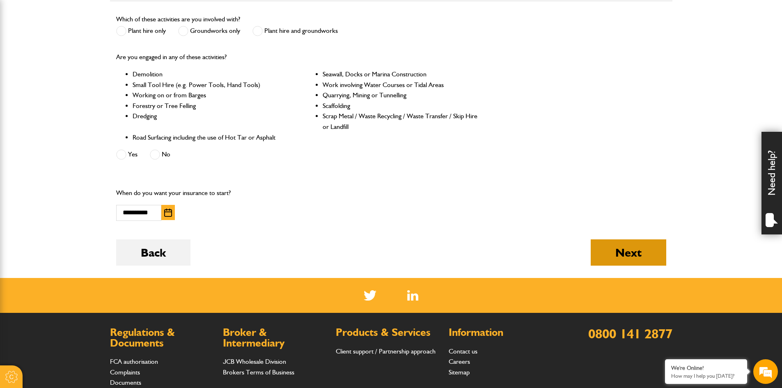
click at [635, 255] on button "Next" at bounding box center [629, 252] width 76 height 26
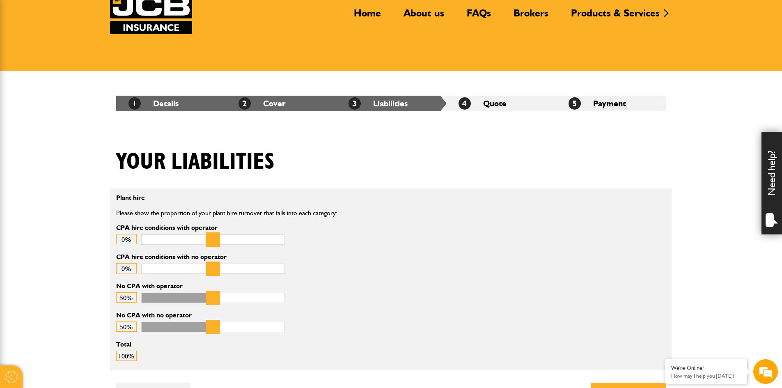
scroll to position [123, 0]
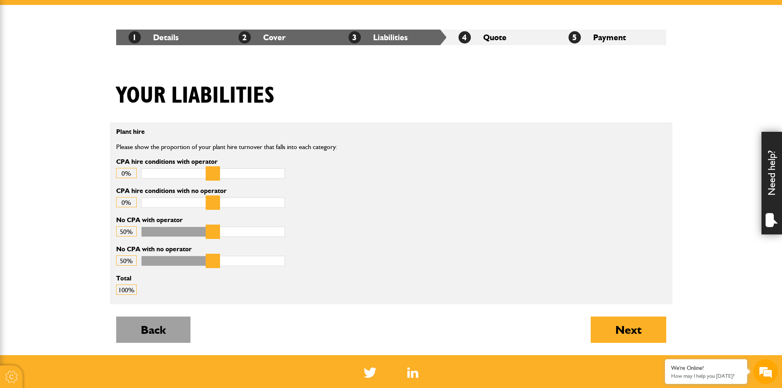
click at [141, 330] on button "Back" at bounding box center [153, 330] width 74 height 26
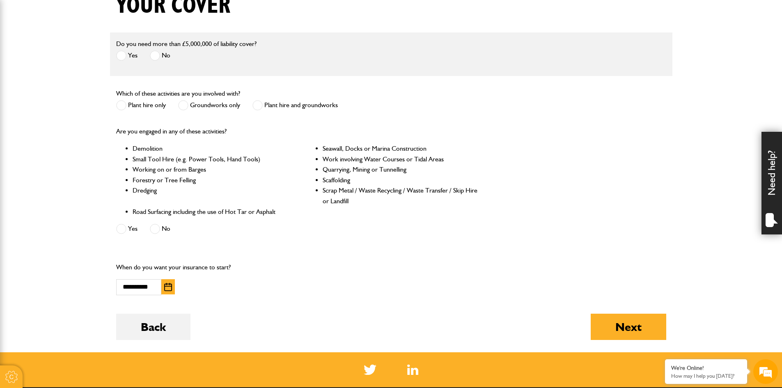
scroll to position [329, 0]
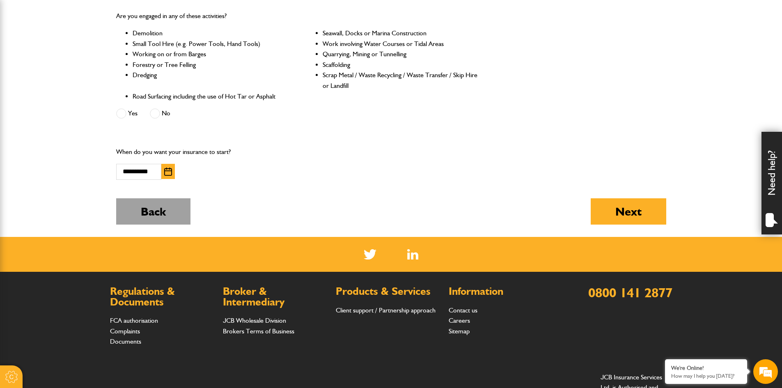
click at [156, 208] on button "Back" at bounding box center [153, 211] width 74 height 26
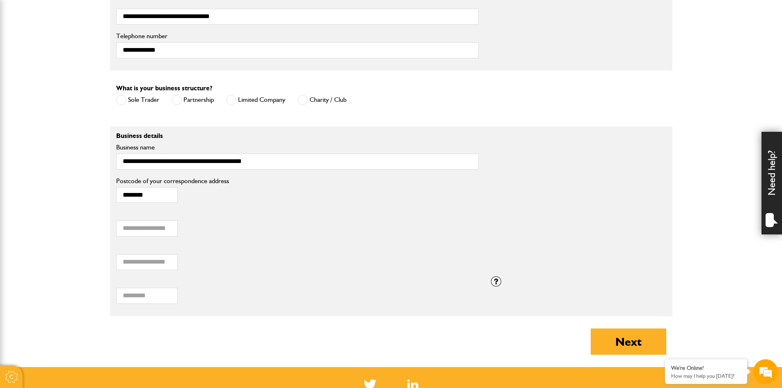
scroll to position [534, 0]
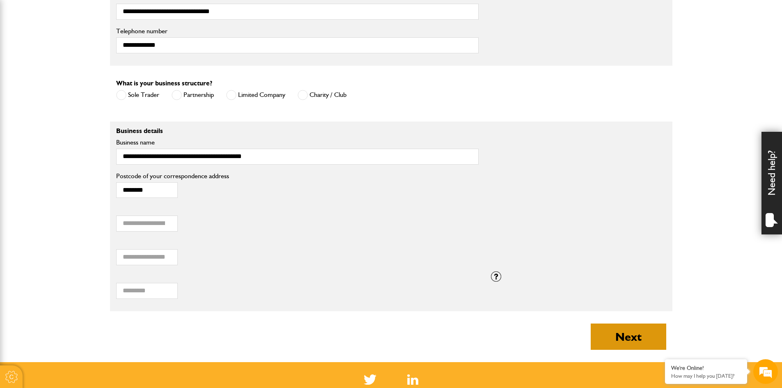
click at [624, 332] on button "Next" at bounding box center [629, 337] width 76 height 26
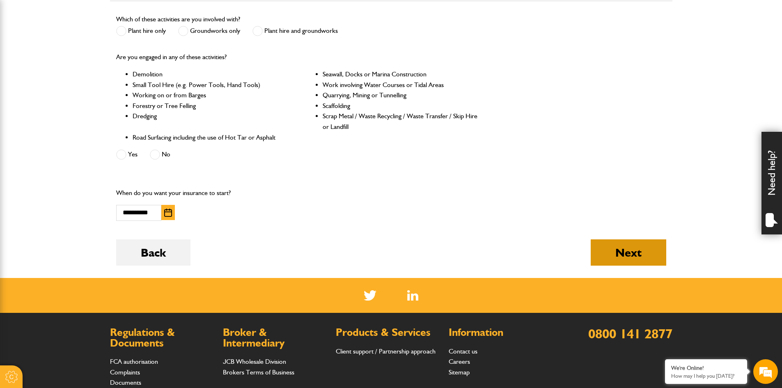
click at [630, 251] on button "Next" at bounding box center [629, 252] width 76 height 26
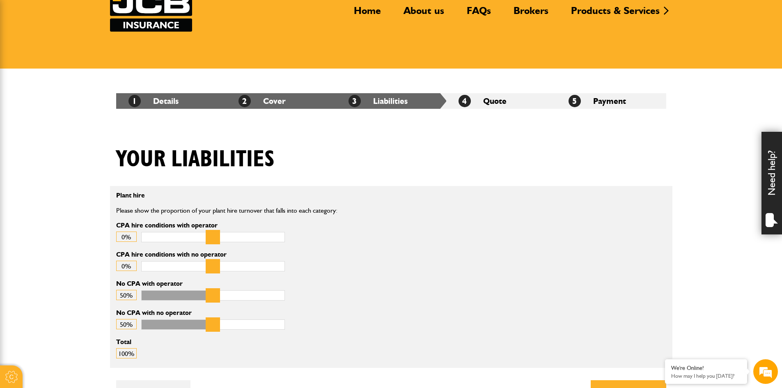
scroll to position [123, 0]
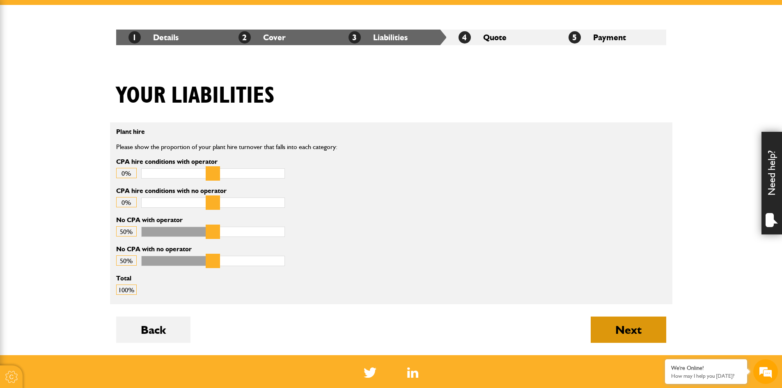
click at [647, 323] on button "Next" at bounding box center [629, 330] width 76 height 26
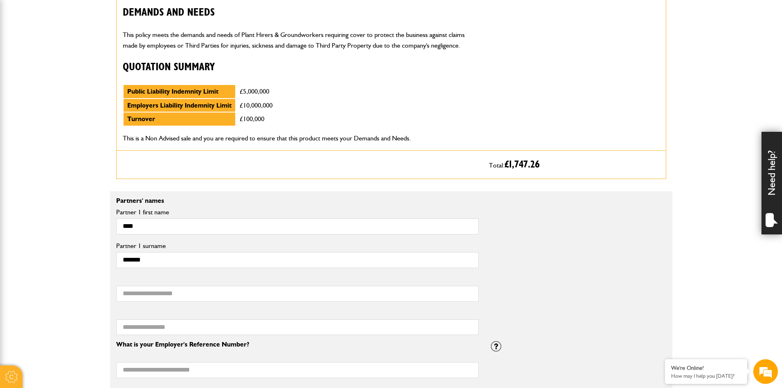
scroll to position [452, 0]
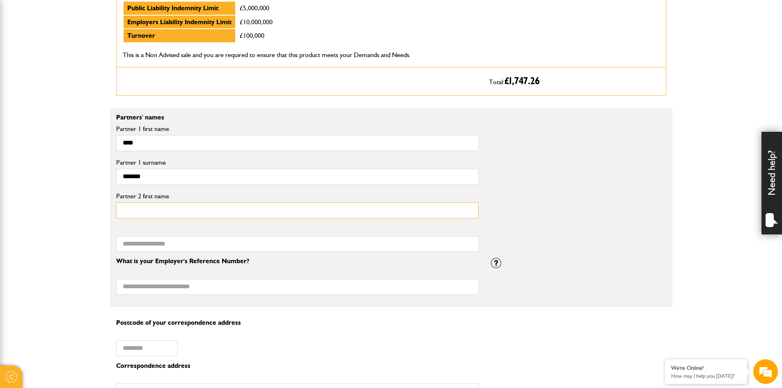
click at [167, 211] on input "Partner 2 first name" at bounding box center [297, 210] width 363 height 16
type input "*****"
type input "*******"
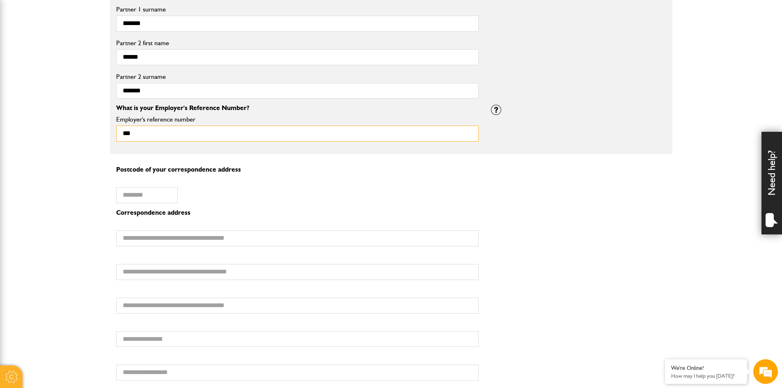
scroll to position [698, 0]
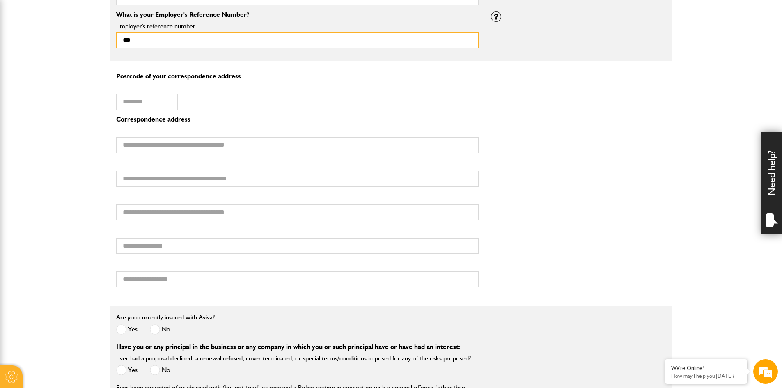
type input "***"
click at [138, 102] on input "Postcode of your correspondence address" at bounding box center [147, 102] width 62 height 16
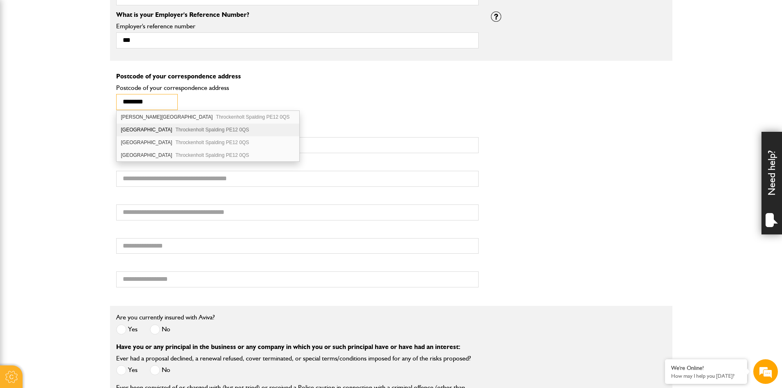
type input "********"
click at [175, 129] on div "[STREET_ADDRESS]" at bounding box center [208, 130] width 183 height 13
type input "**********"
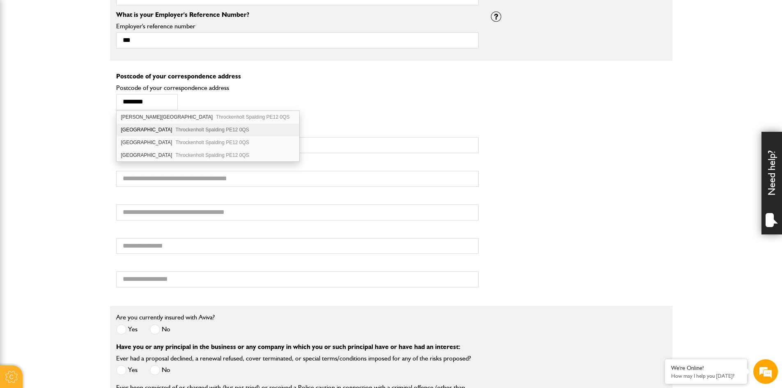
type input "********"
type input "**********"
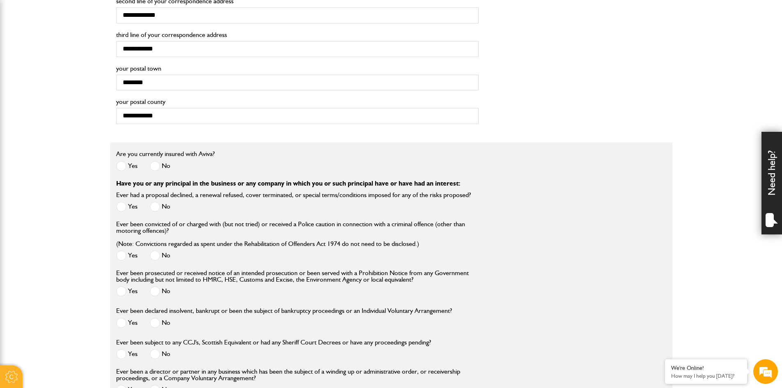
scroll to position [863, 0]
click at [153, 165] on span at bounding box center [155, 165] width 10 height 10
click at [159, 202] on span at bounding box center [155, 206] width 10 height 10
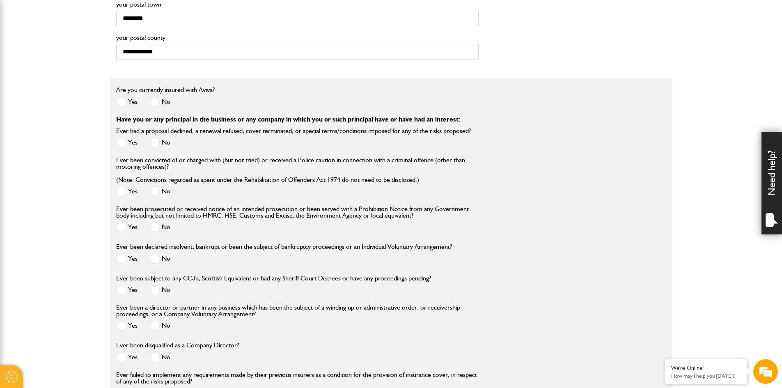
scroll to position [945, 0]
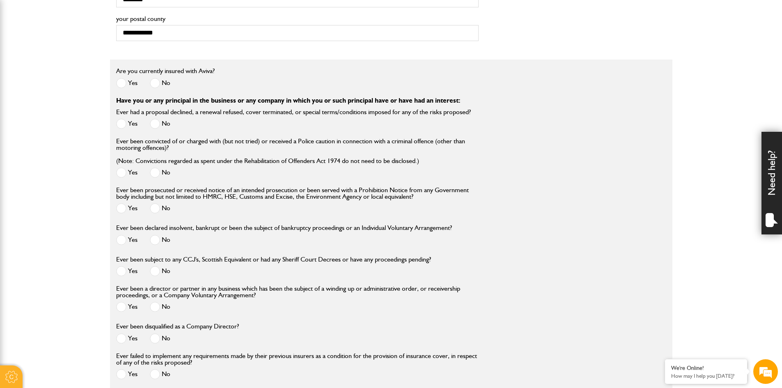
click at [158, 172] on span at bounding box center [155, 173] width 10 height 10
click at [155, 212] on span at bounding box center [155, 208] width 10 height 10
click at [163, 242] on label "No" at bounding box center [160, 240] width 21 height 10
click at [163, 271] on label "No" at bounding box center [160, 271] width 21 height 10
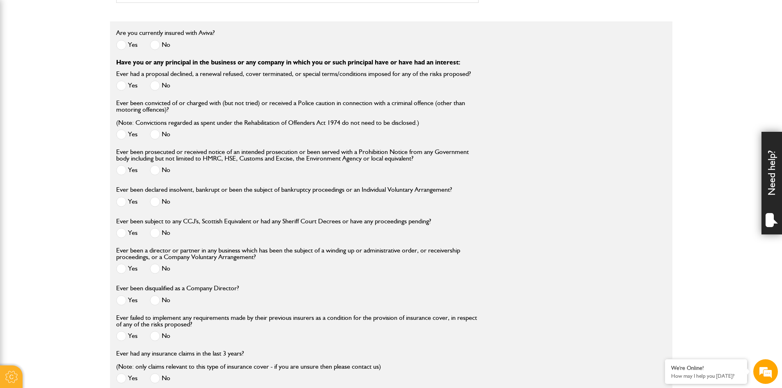
scroll to position [986, 0]
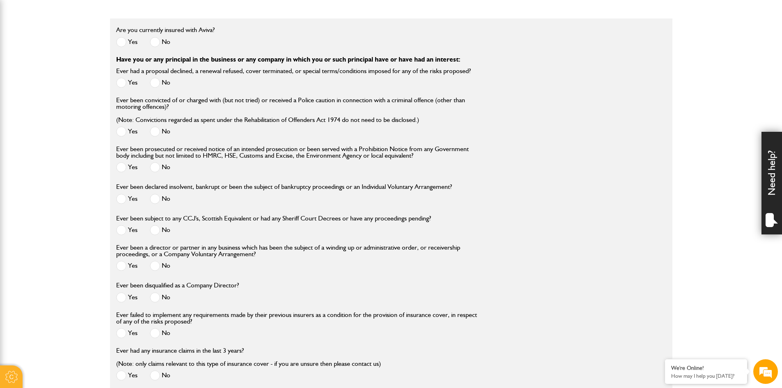
click at [156, 266] on span at bounding box center [155, 266] width 10 height 10
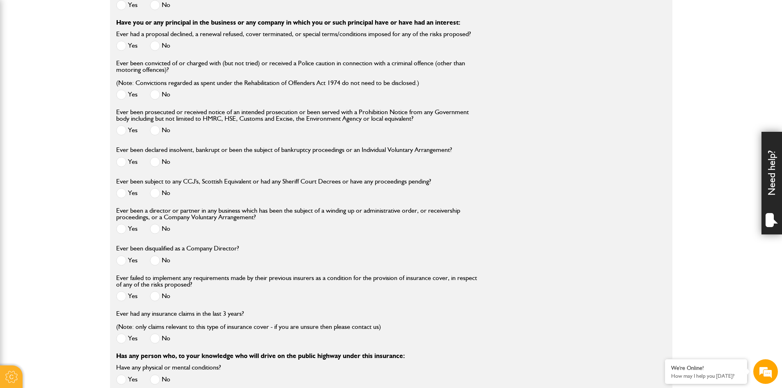
scroll to position [1027, 0]
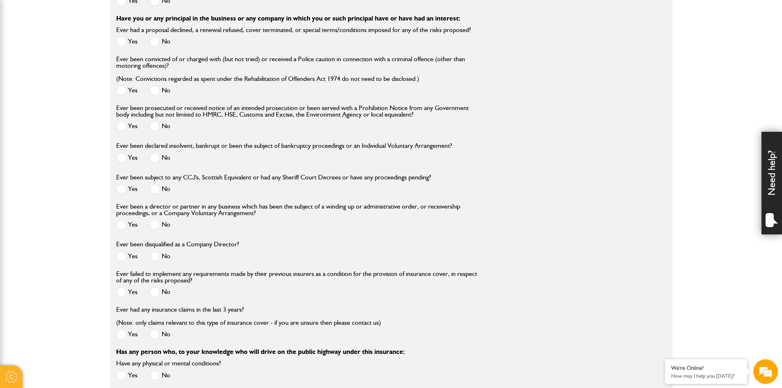
click at [152, 256] on span at bounding box center [155, 256] width 10 height 10
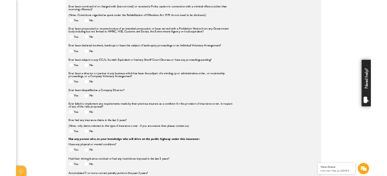
scroll to position [1109, 0]
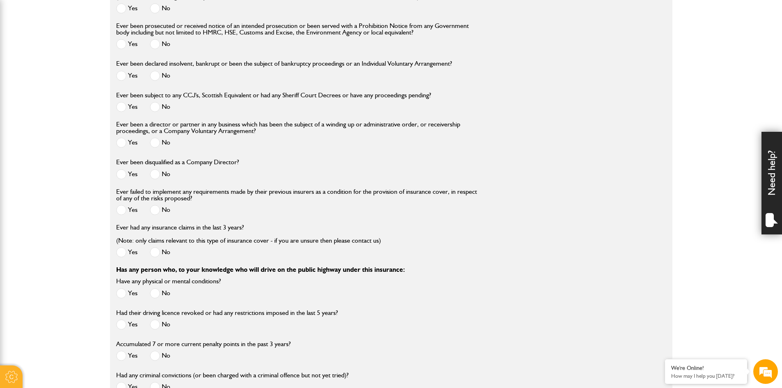
click at [159, 210] on span at bounding box center [155, 210] width 10 height 10
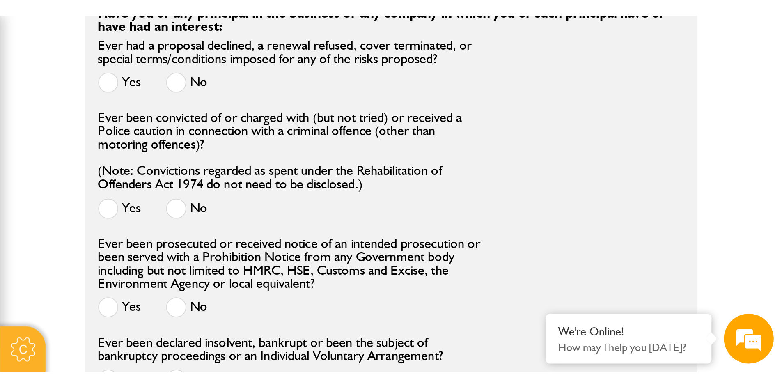
scroll to position [1112, 0]
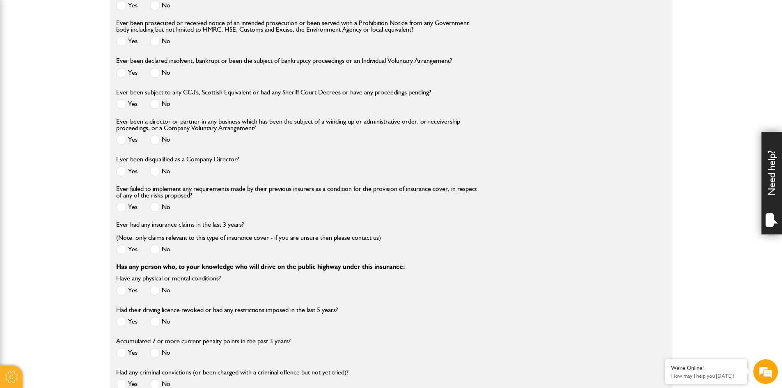
click at [156, 251] on span at bounding box center [155, 249] width 10 height 10
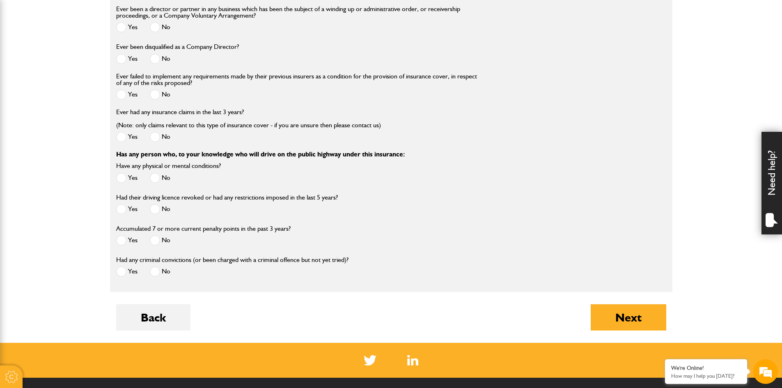
scroll to position [1235, 0]
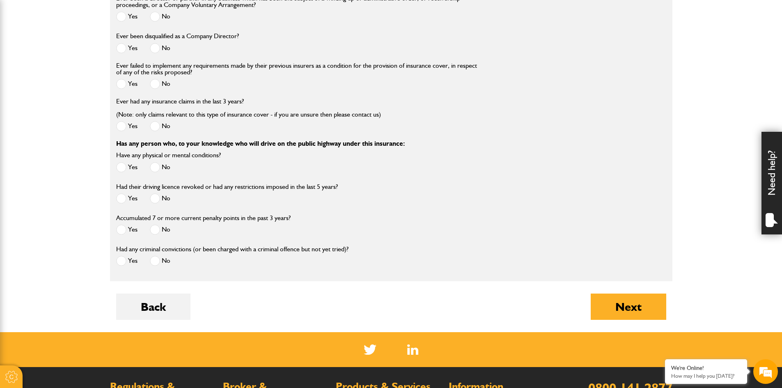
click at [159, 169] on span at bounding box center [155, 167] width 10 height 10
click at [158, 200] on span at bounding box center [155, 198] width 10 height 10
click at [158, 235] on span at bounding box center [155, 230] width 10 height 10
click at [154, 264] on span at bounding box center [155, 261] width 10 height 10
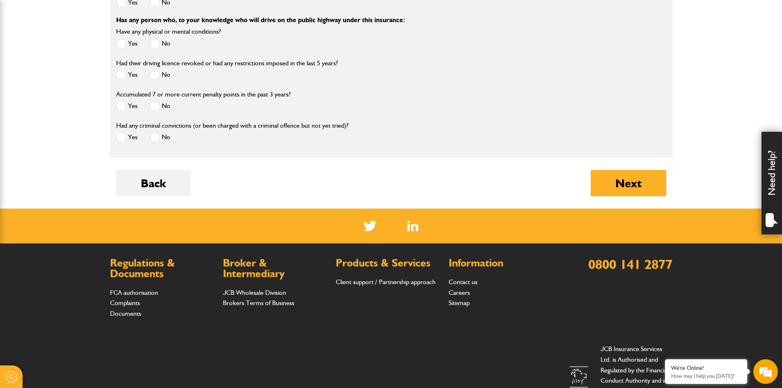
scroll to position [1417, 0]
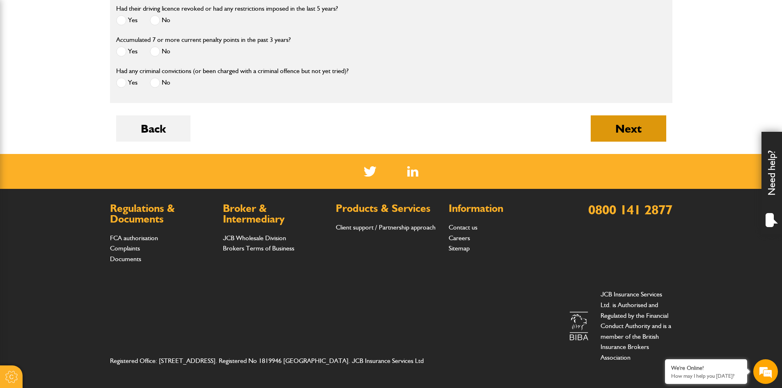
click at [633, 133] on button "Next" at bounding box center [629, 128] width 76 height 26
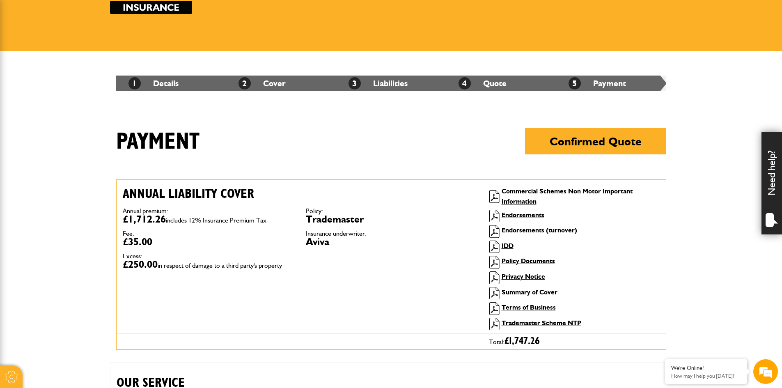
scroll to position [82, 0]
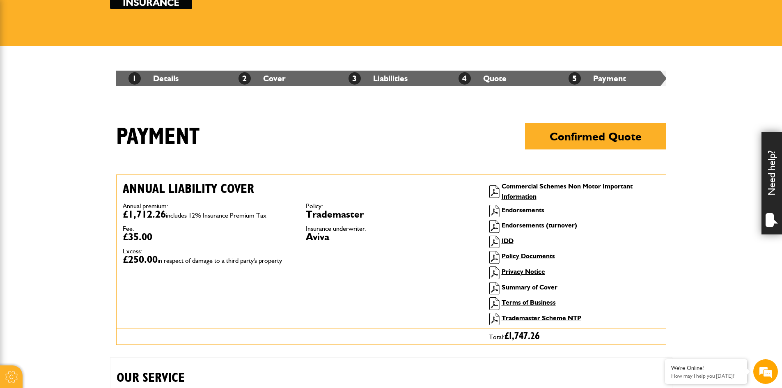
click at [522, 212] on link "Endorsements" at bounding box center [523, 210] width 43 height 8
click at [548, 225] on link "Endorsements (turnover)" at bounding box center [540, 225] width 76 height 8
click at [527, 251] on li "Policy Documents" at bounding box center [575, 257] width 170 height 13
click at [545, 255] on link "Policy Documents" at bounding box center [528, 256] width 53 height 8
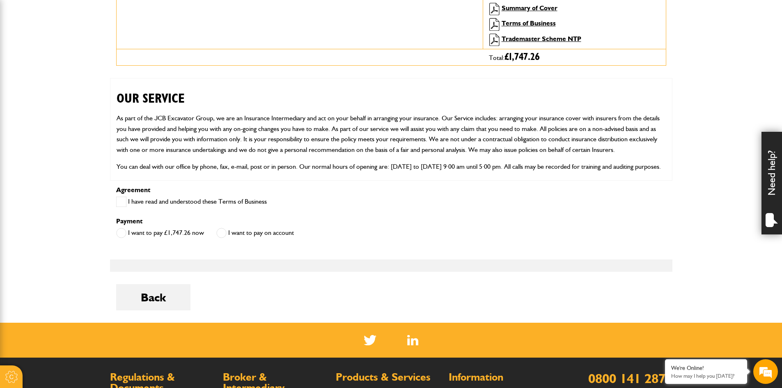
scroll to position [370, 0]
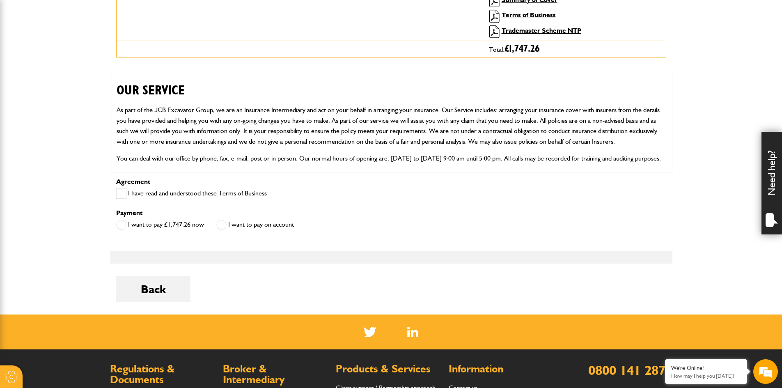
click at [122, 189] on span at bounding box center [121, 194] width 10 height 10
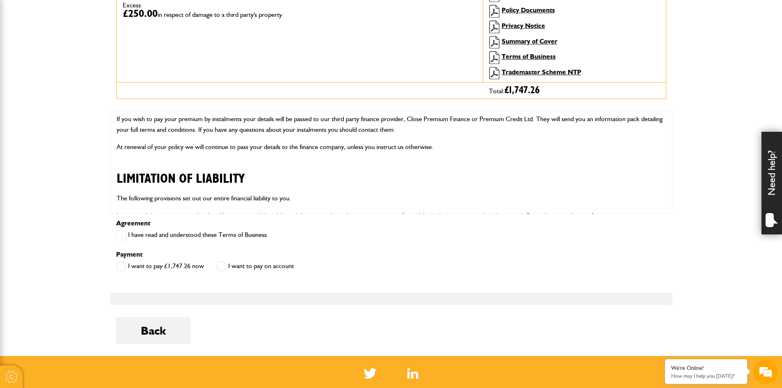
scroll to position [329, 0]
drag, startPoint x: 121, startPoint y: 235, endPoint x: 141, endPoint y: 231, distance: 20.4
click at [121, 235] on span at bounding box center [121, 235] width 10 height 10
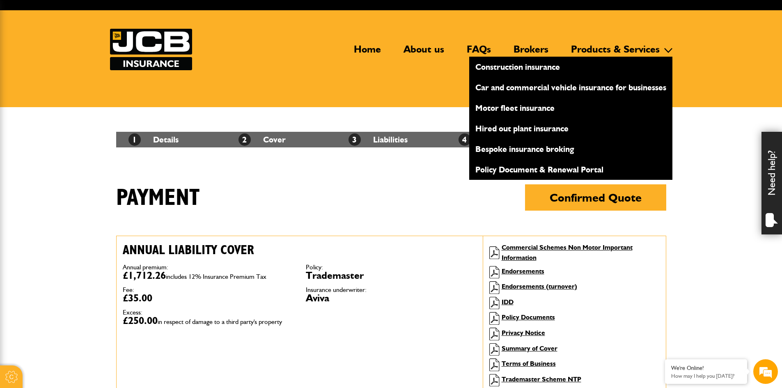
scroll to position [0, 0]
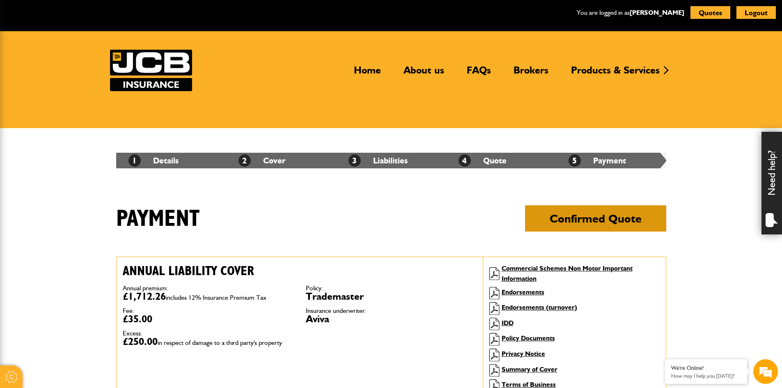
click at [581, 219] on button "Confirmed Quote" at bounding box center [595, 218] width 141 height 26
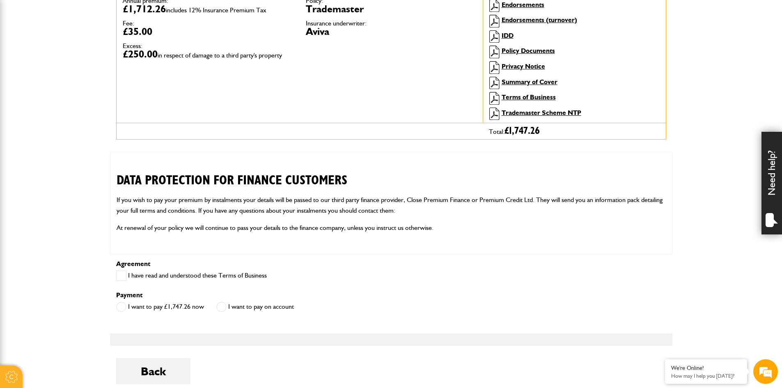
scroll to position [1725, 0]
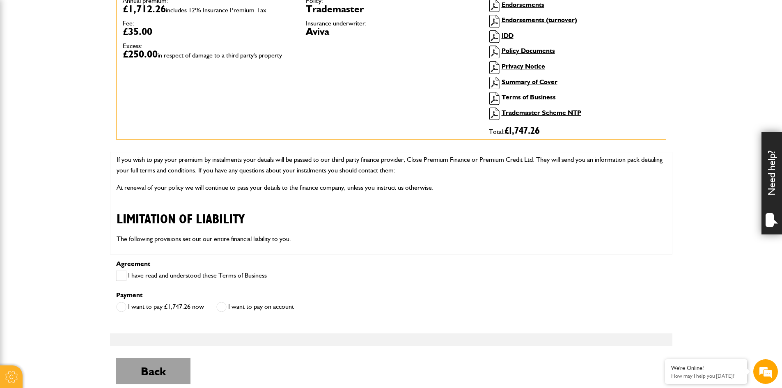
click at [141, 367] on button "Back" at bounding box center [153, 371] width 74 height 26
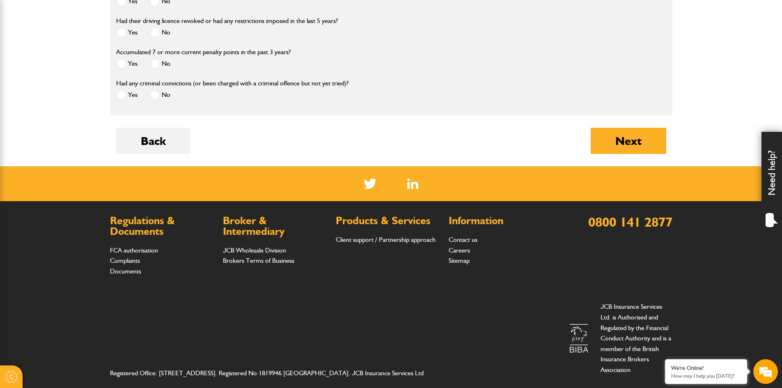
scroll to position [1417, 0]
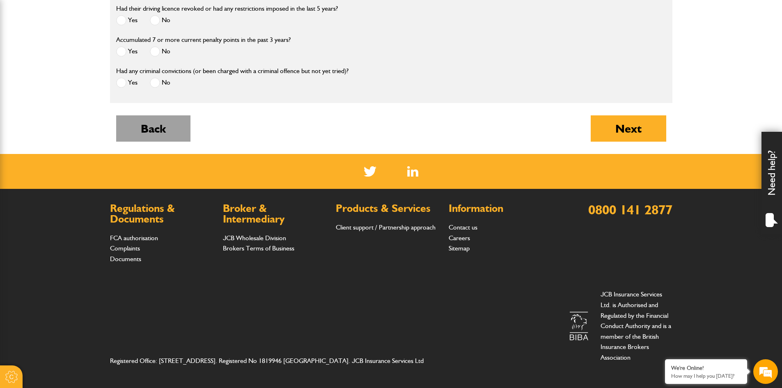
click at [166, 127] on button "Back" at bounding box center [153, 128] width 74 height 26
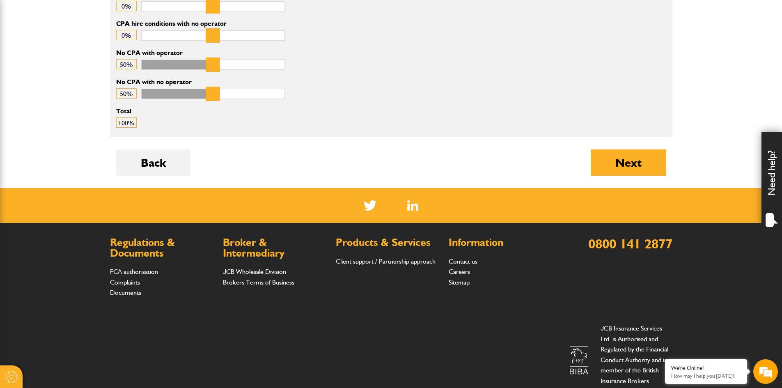
scroll to position [324, 0]
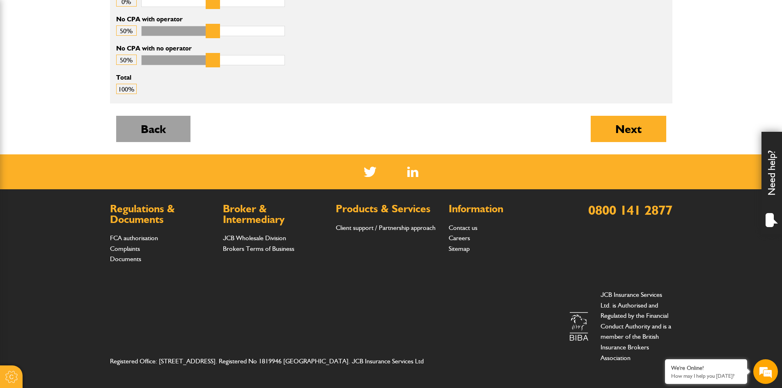
click at [127, 124] on button "Back" at bounding box center [153, 129] width 74 height 26
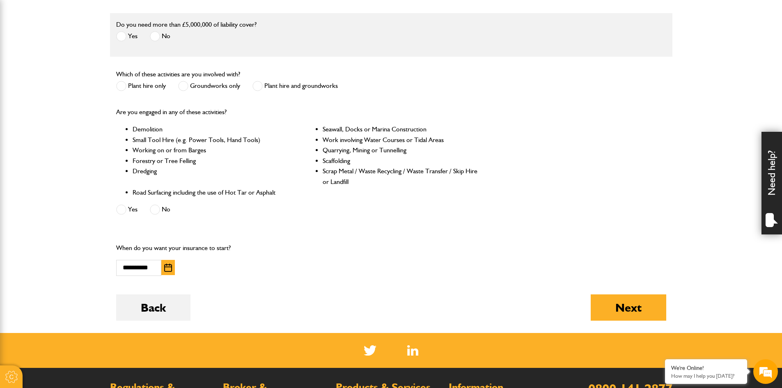
scroll to position [288, 0]
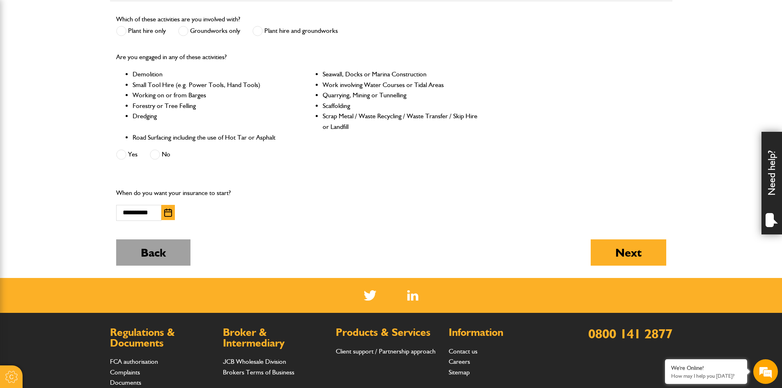
click at [150, 251] on button "Back" at bounding box center [153, 252] width 74 height 26
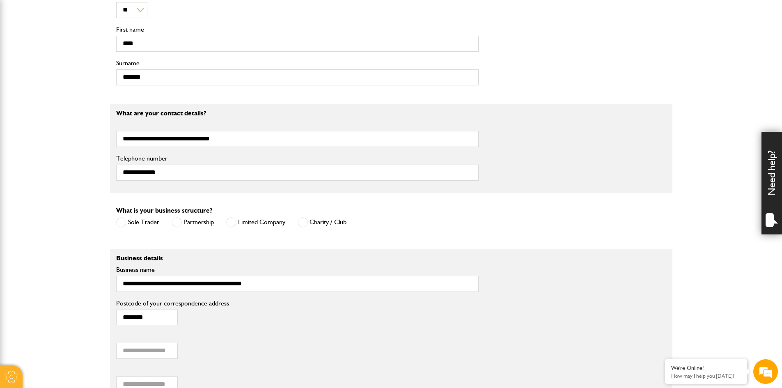
scroll to position [411, 0]
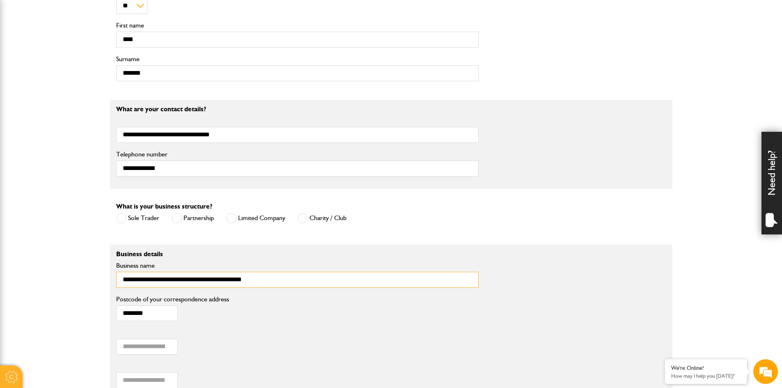
drag, startPoint x: 221, startPoint y: 278, endPoint x: 102, endPoint y: 286, distance: 118.5
click at [102, 286] on body "Cookie Options You can control which cookies we use with the form below. Please…" at bounding box center [391, 154] width 782 height 1130
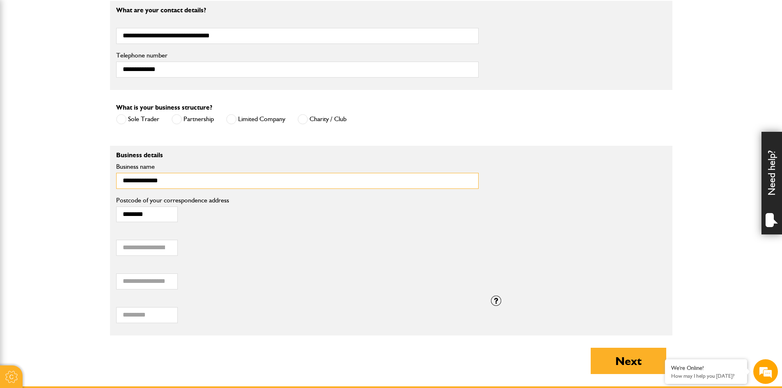
scroll to position [616, 0]
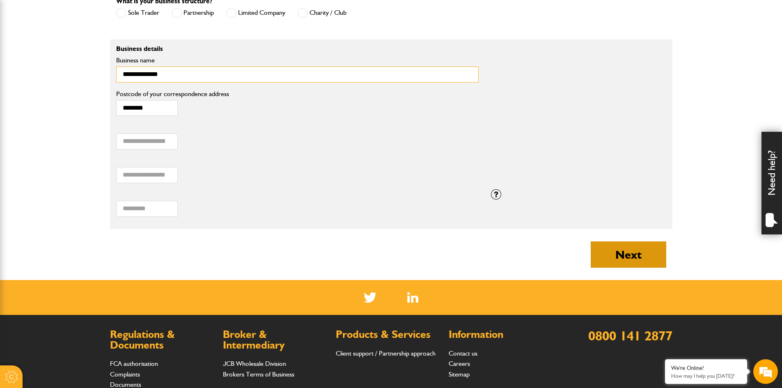
type input "**********"
click at [646, 247] on button "Next" at bounding box center [629, 255] width 76 height 26
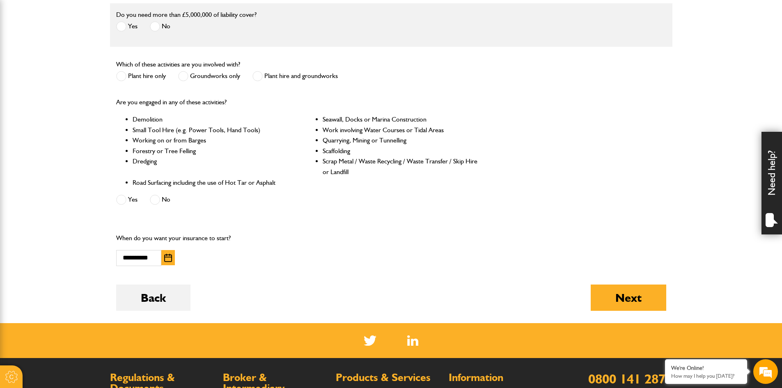
scroll to position [246, 0]
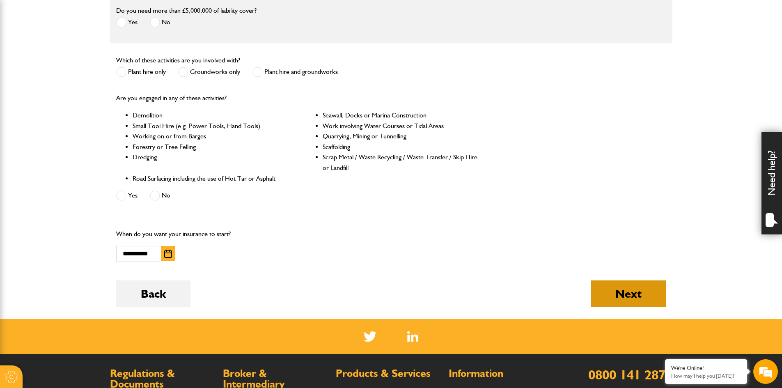
click at [620, 285] on button "Next" at bounding box center [629, 294] width 76 height 26
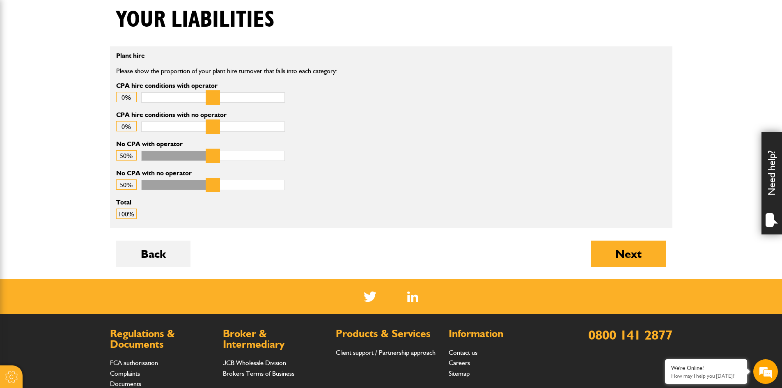
scroll to position [205, 0]
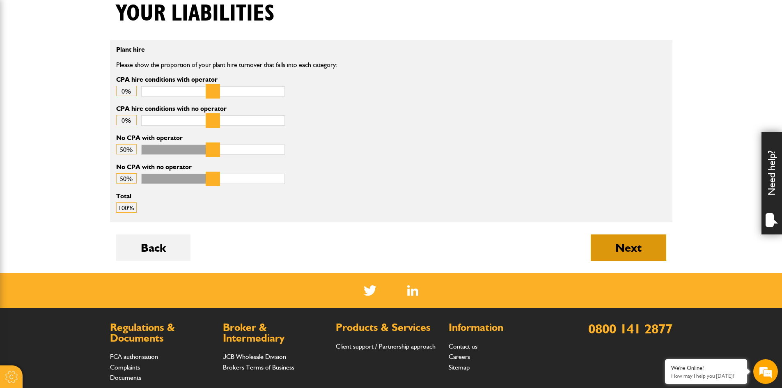
click at [629, 260] on button "Next" at bounding box center [629, 248] width 76 height 26
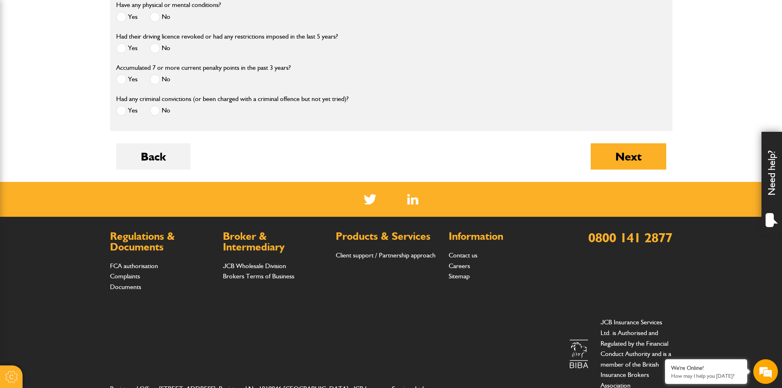
scroll to position [1417, 0]
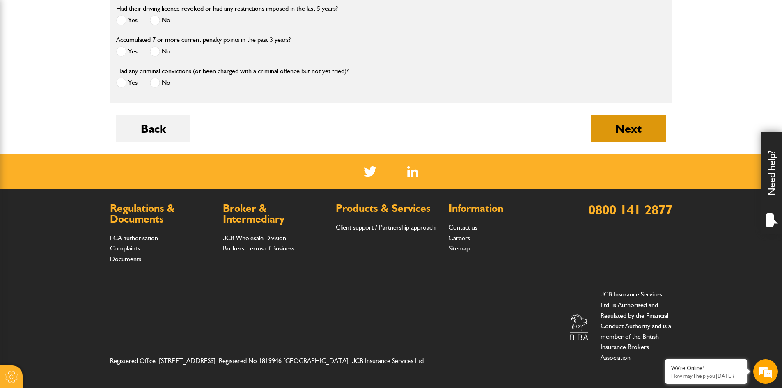
click at [634, 121] on button "Next" at bounding box center [629, 128] width 76 height 26
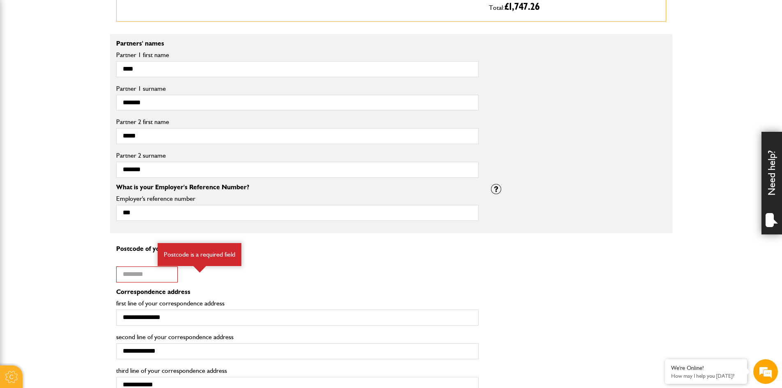
scroll to position [616, 0]
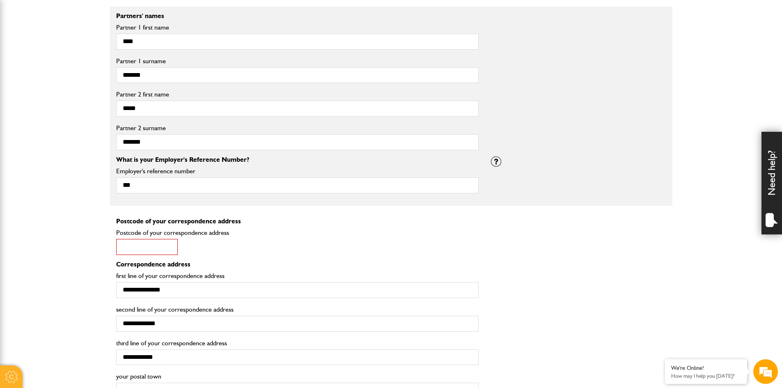
click at [145, 251] on input "Postcode of your correspondence address" at bounding box center [147, 247] width 62 height 16
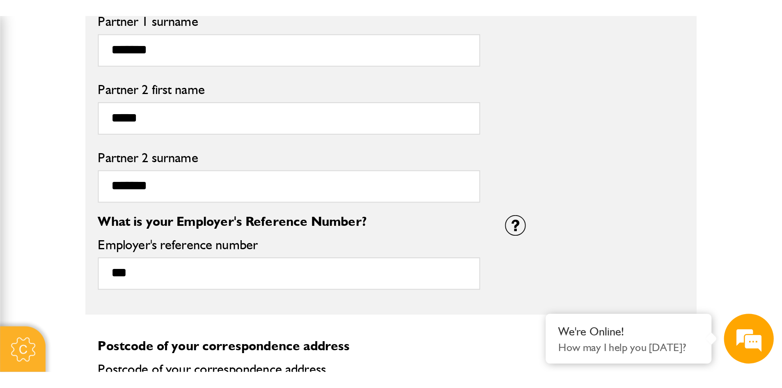
scroll to position [740, 0]
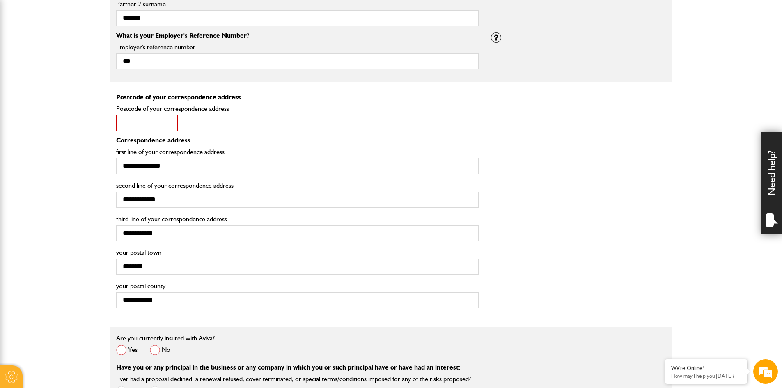
click at [140, 126] on input "Postcode of your correspondence address" at bounding box center [147, 123] width 62 height 16
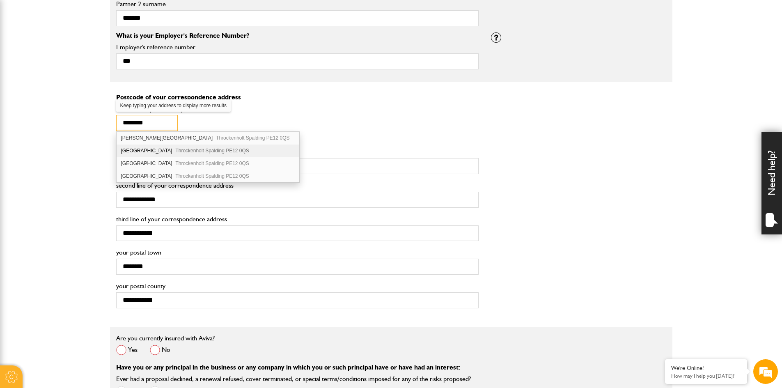
type input "********"
click at [164, 146] on div "[STREET_ADDRESS]" at bounding box center [208, 151] width 183 height 13
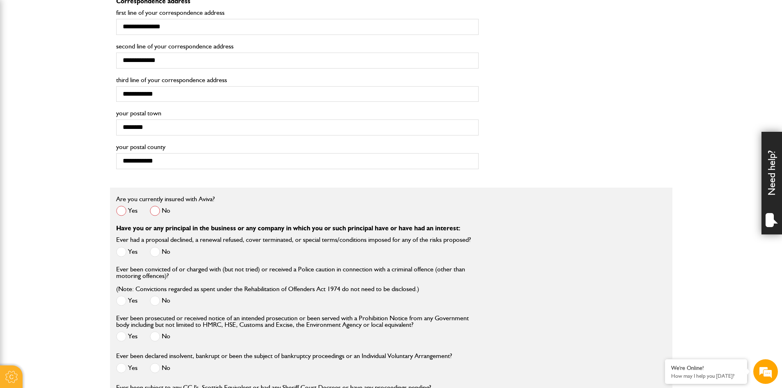
scroll to position [904, 0]
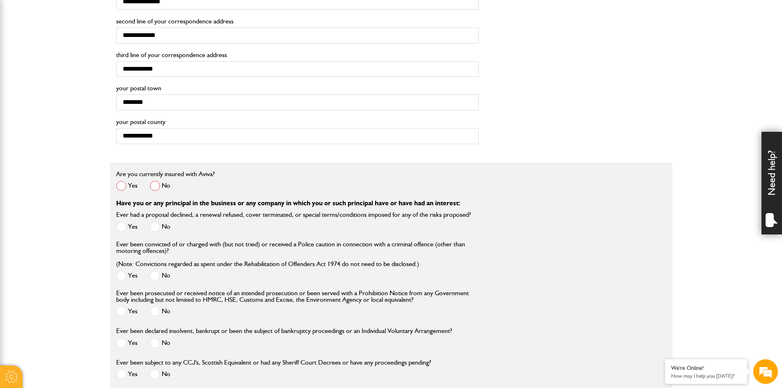
click at [153, 186] on span at bounding box center [155, 186] width 10 height 10
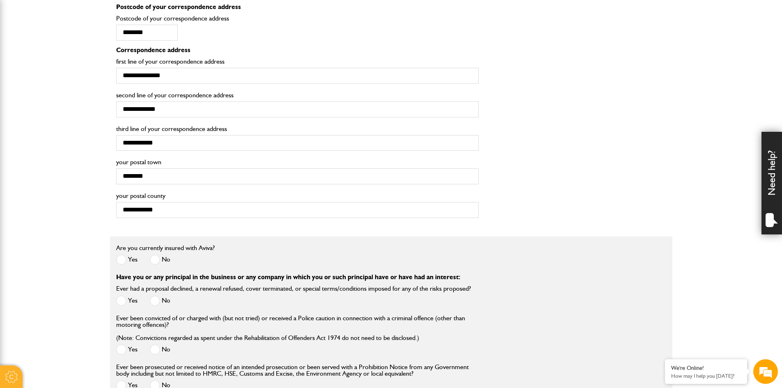
scroll to position [781, 0]
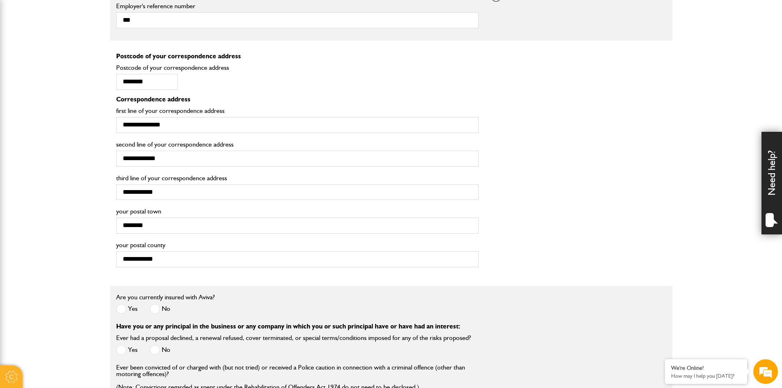
click at [123, 307] on span at bounding box center [121, 309] width 10 height 10
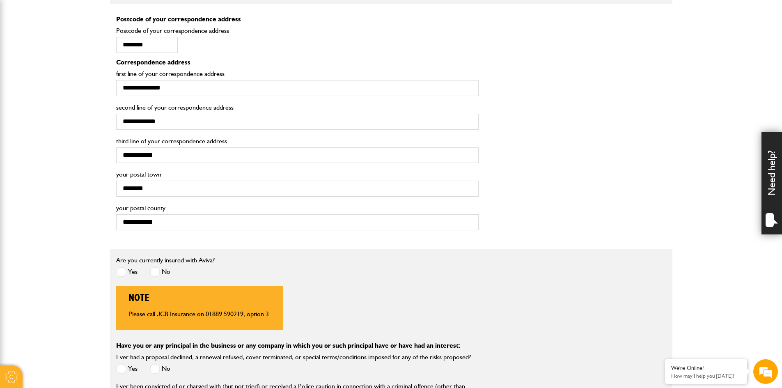
scroll to position [822, 0]
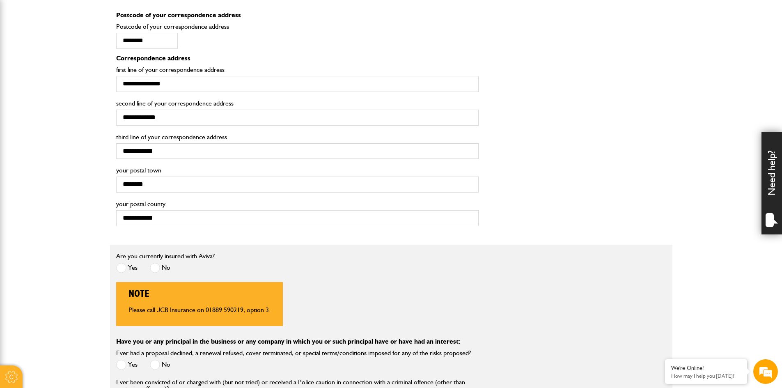
click at [155, 266] on span at bounding box center [155, 268] width 10 height 10
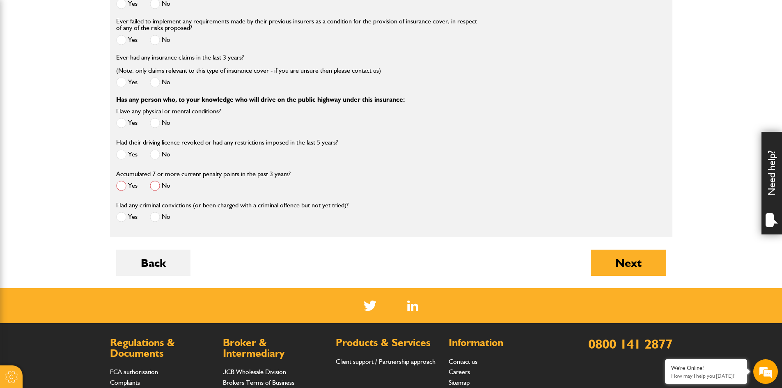
scroll to position [1356, 0]
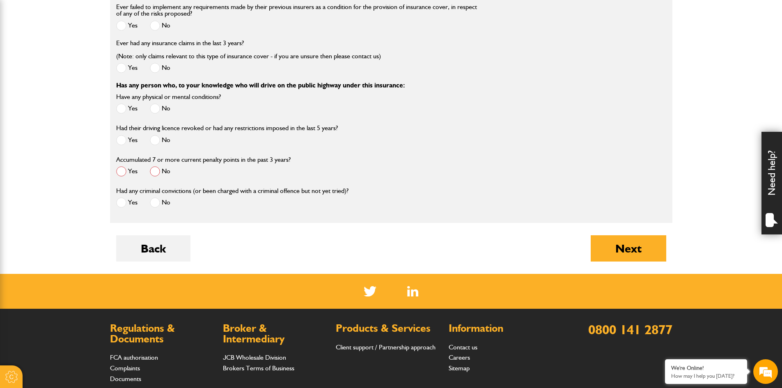
click at [157, 179] on div "No" at bounding box center [160, 173] width 21 height 14
click at [158, 177] on span at bounding box center [155, 171] width 10 height 10
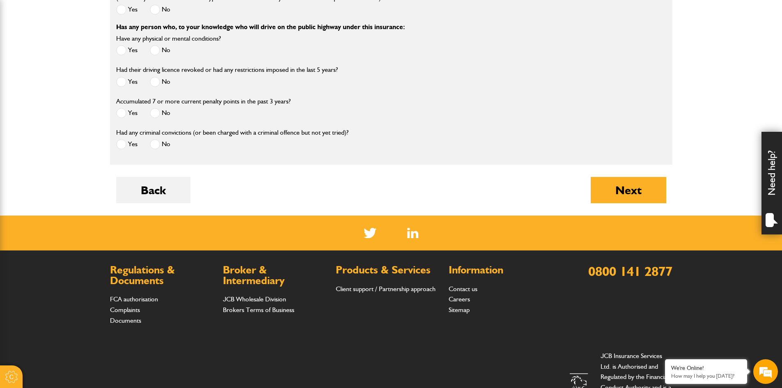
scroll to position [1479, 0]
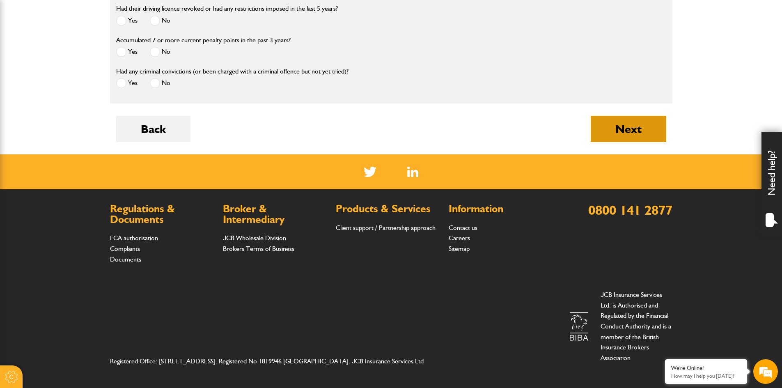
click at [622, 126] on button "Next" at bounding box center [629, 129] width 76 height 26
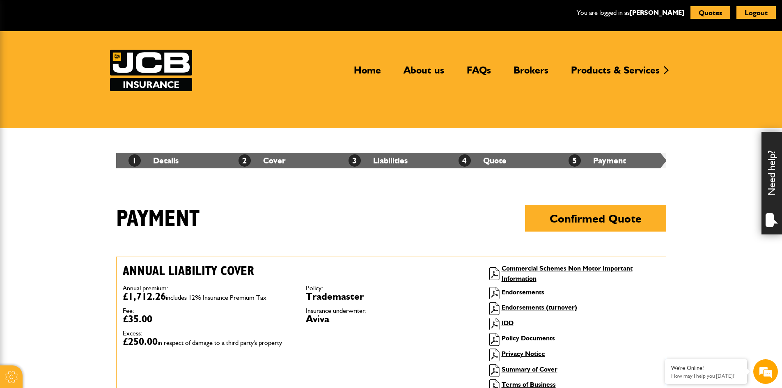
drag, startPoint x: 598, startPoint y: 216, endPoint x: 584, endPoint y: 203, distance: 19.5
click at [598, 216] on button "Confirmed Quote" at bounding box center [595, 218] width 141 height 26
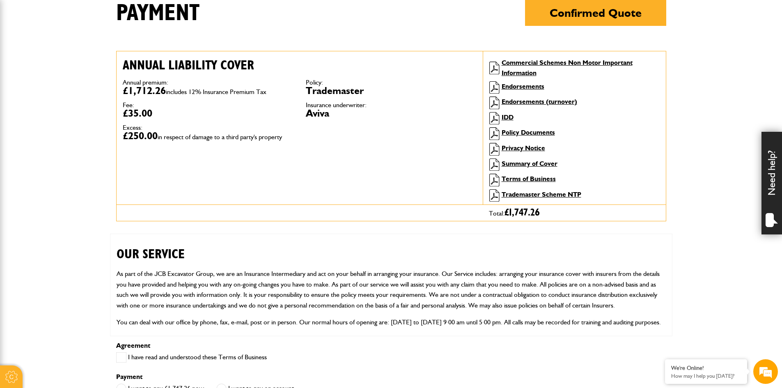
scroll to position [205, 0]
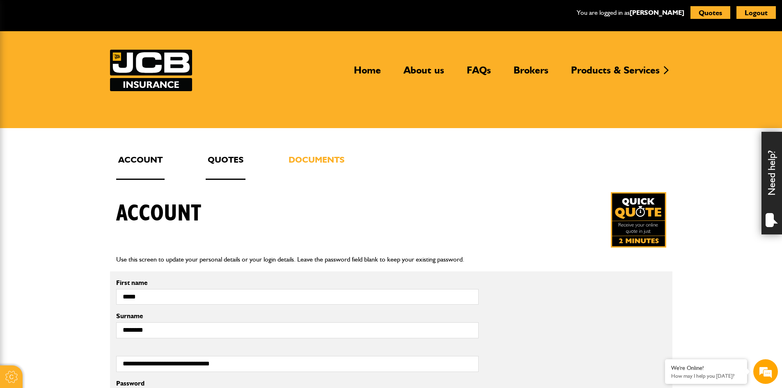
click at [234, 159] on link "Quotes" at bounding box center [226, 166] width 40 height 27
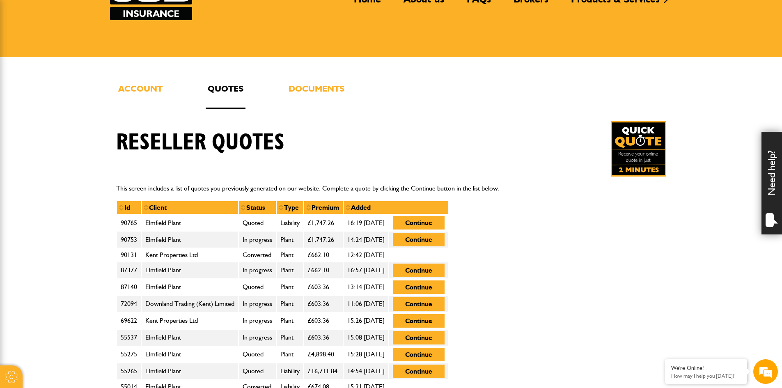
scroll to position [82, 0]
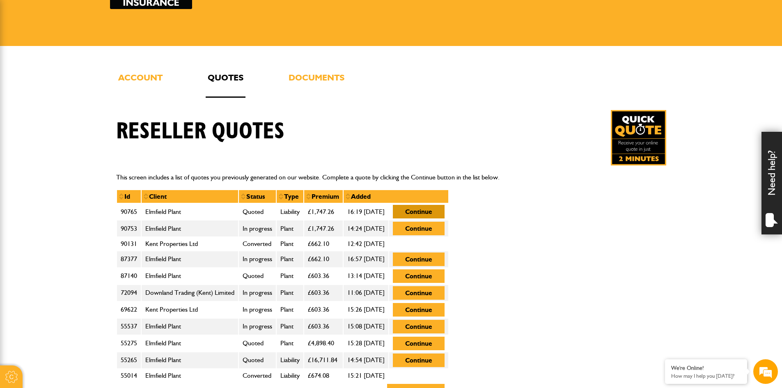
click at [445, 212] on button "Continue" at bounding box center [419, 212] width 52 height 14
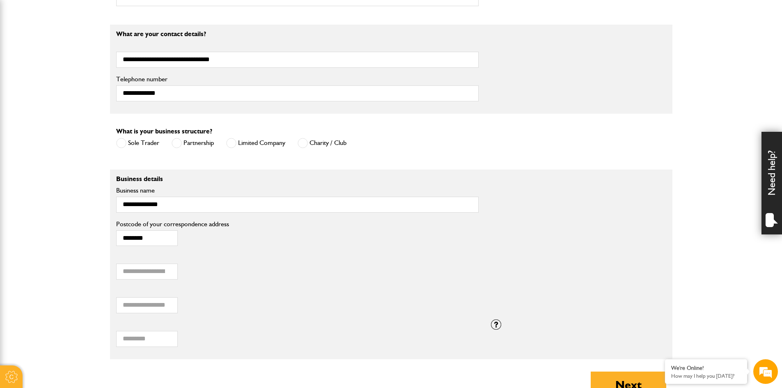
scroll to position [698, 0]
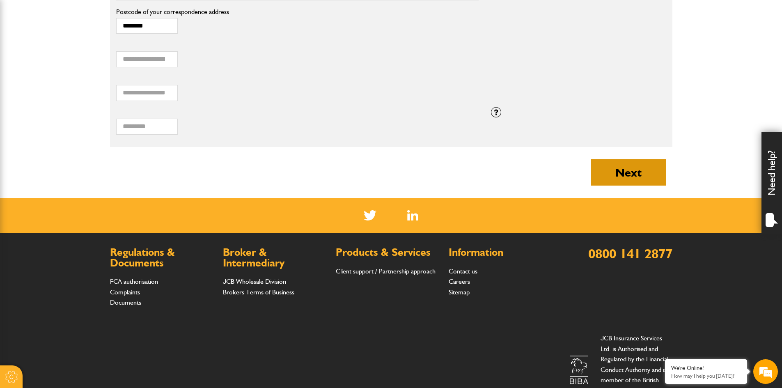
click at [621, 175] on button "Next" at bounding box center [629, 172] width 76 height 26
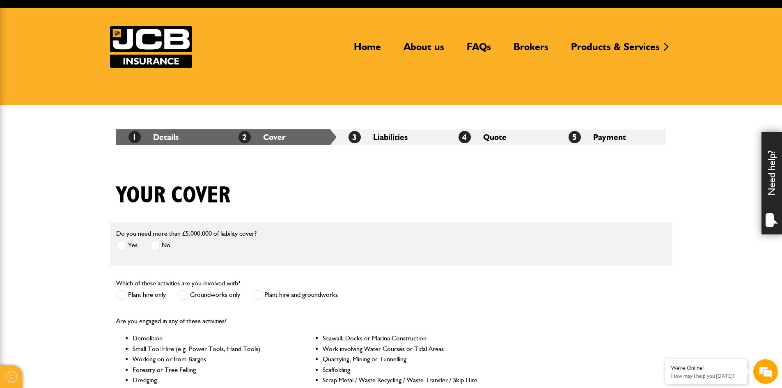
scroll to position [205, 0]
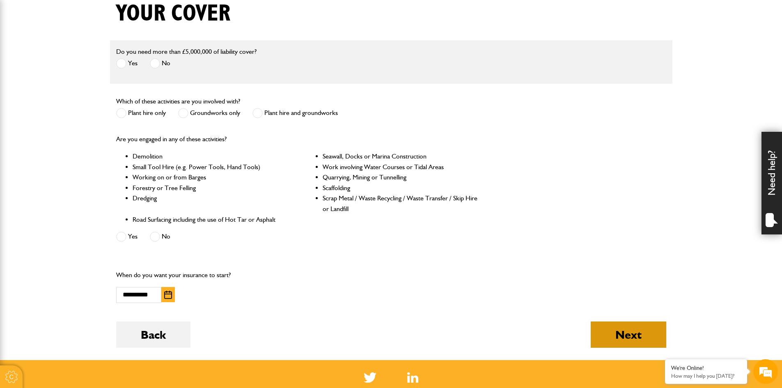
click at [609, 323] on button "Next" at bounding box center [629, 335] width 76 height 26
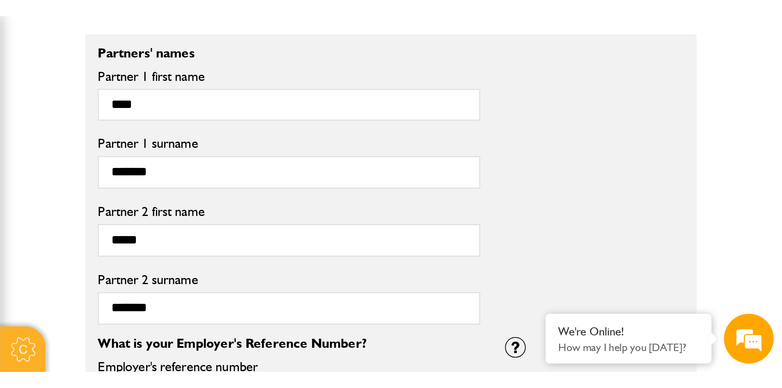
scroll to position [616, 0]
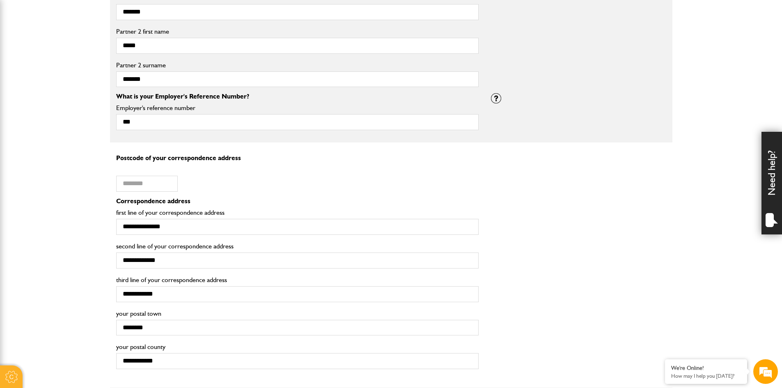
click at [132, 191] on div "Postcode of your correspondence address" at bounding box center [157, 181] width 94 height 34
click at [120, 183] on input "Postcode of your correspondence address" at bounding box center [147, 184] width 62 height 16
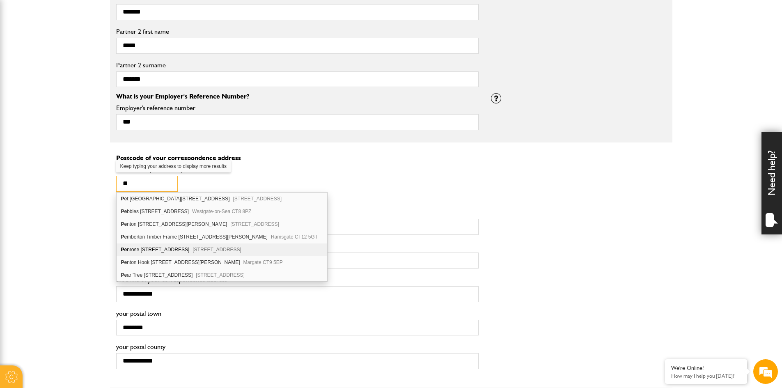
scroll to position [0, 0]
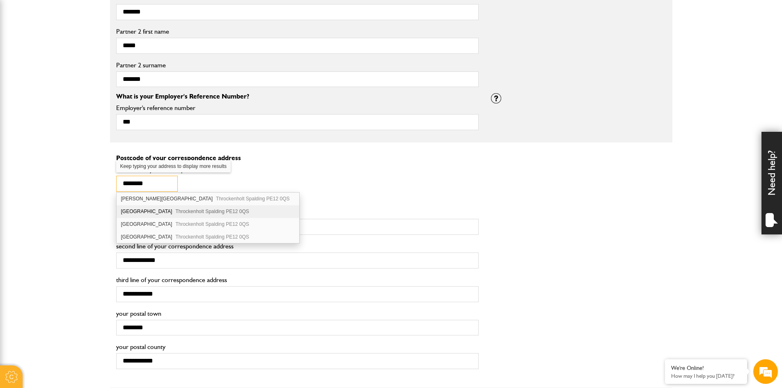
type input "********"
click at [126, 214] on div "Kingswood House Hallgate Road Throckenholt Spalding PE12 0QS" at bounding box center [208, 211] width 183 height 13
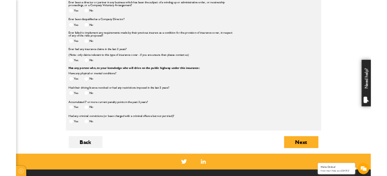
scroll to position [1233, 0]
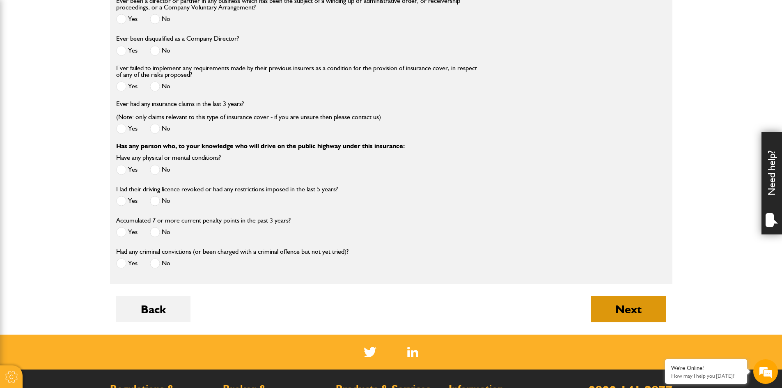
click at [637, 309] on button "Next" at bounding box center [629, 309] width 76 height 26
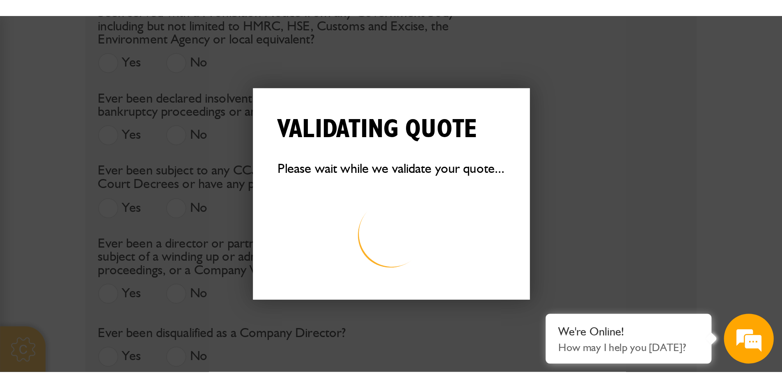
scroll to position [1235, 0]
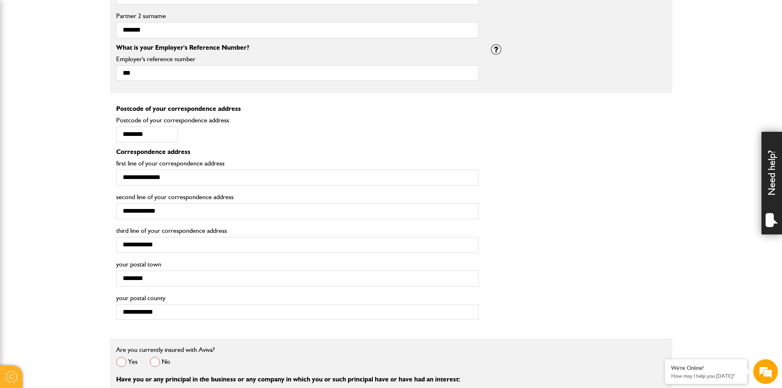
scroll to position [780, 0]
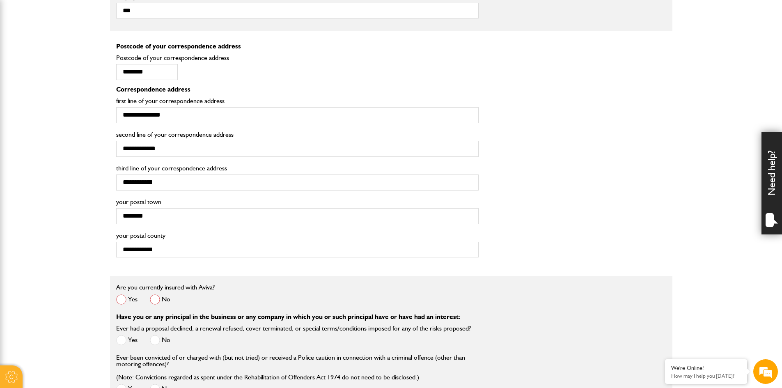
drag, startPoint x: 154, startPoint y: 298, endPoint x: 393, endPoint y: 267, distance: 241.8
click at [154, 298] on span at bounding box center [155, 299] width 10 height 10
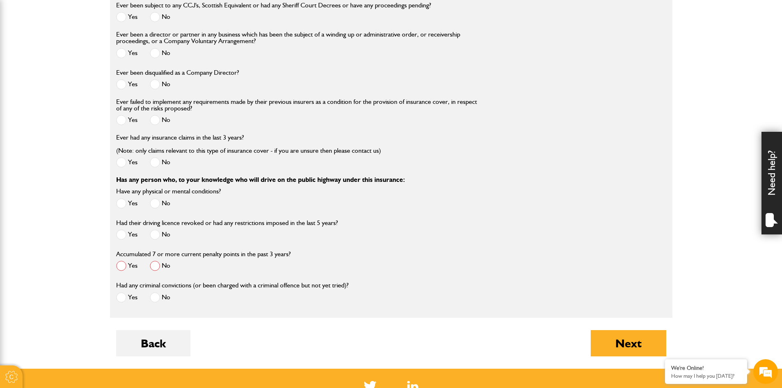
scroll to position [1314, 0]
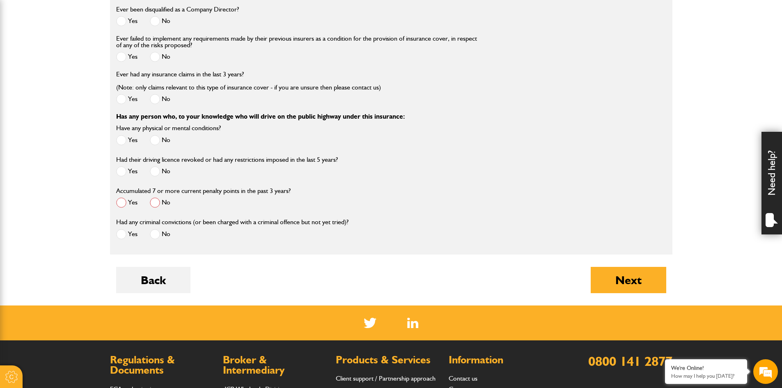
click at [157, 206] on span at bounding box center [155, 203] width 10 height 10
click at [650, 281] on button "Next" at bounding box center [629, 280] width 76 height 26
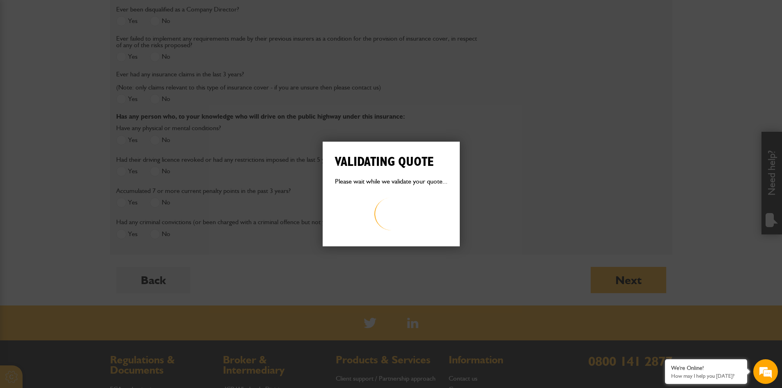
scroll to position [0, 0]
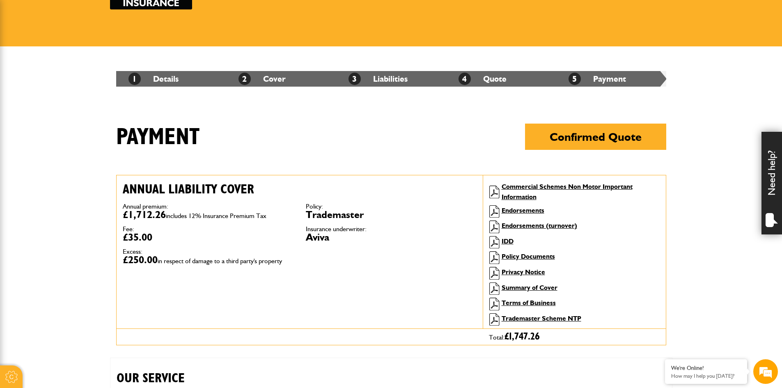
scroll to position [82, 0]
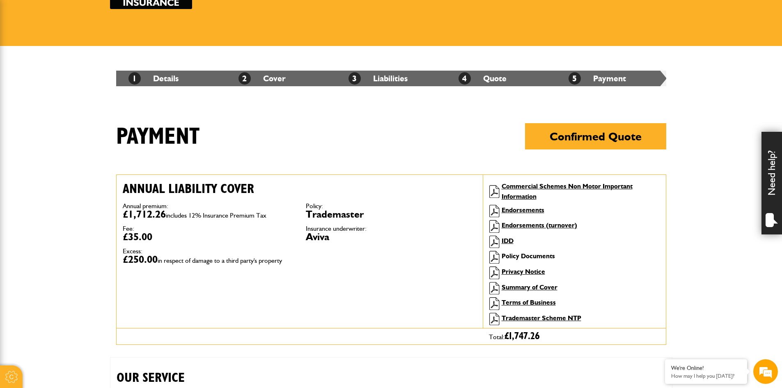
click at [534, 255] on link "Policy Documents" at bounding box center [528, 256] width 53 height 8
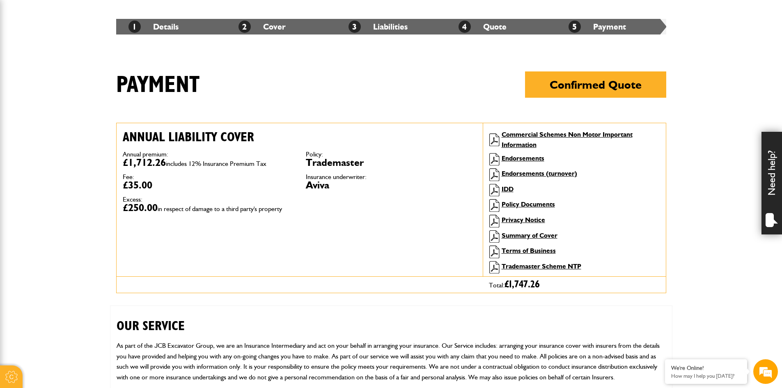
scroll to position [164, 0]
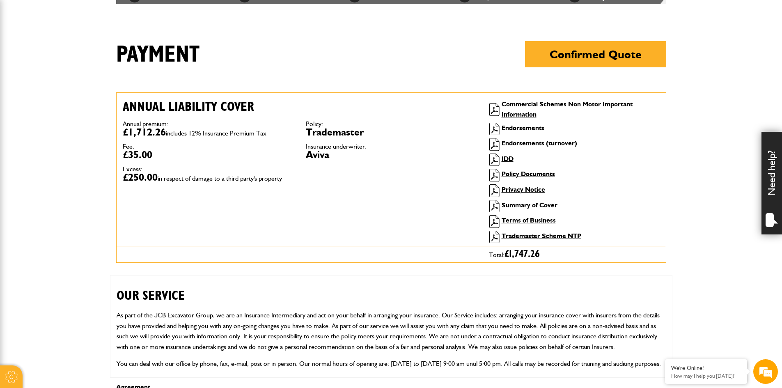
click at [520, 128] on link "Endorsements" at bounding box center [523, 128] width 43 height 8
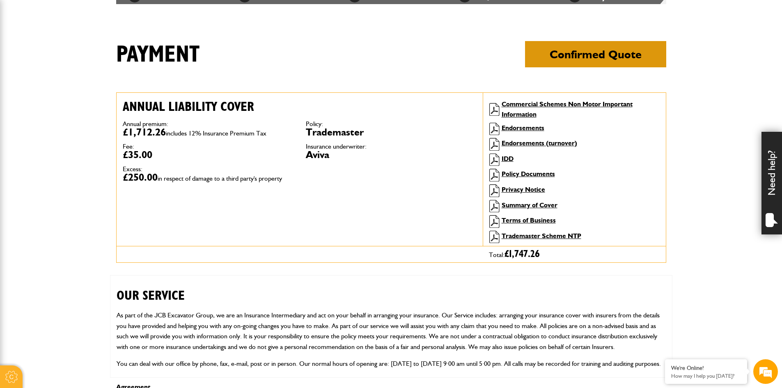
click at [633, 61] on button "Confirmed Quote" at bounding box center [595, 54] width 141 height 26
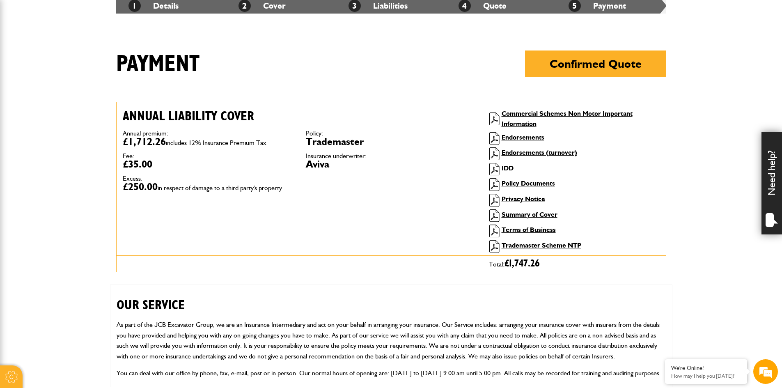
scroll to position [123, 0]
